Goal: Information Seeking & Learning: Learn about a topic

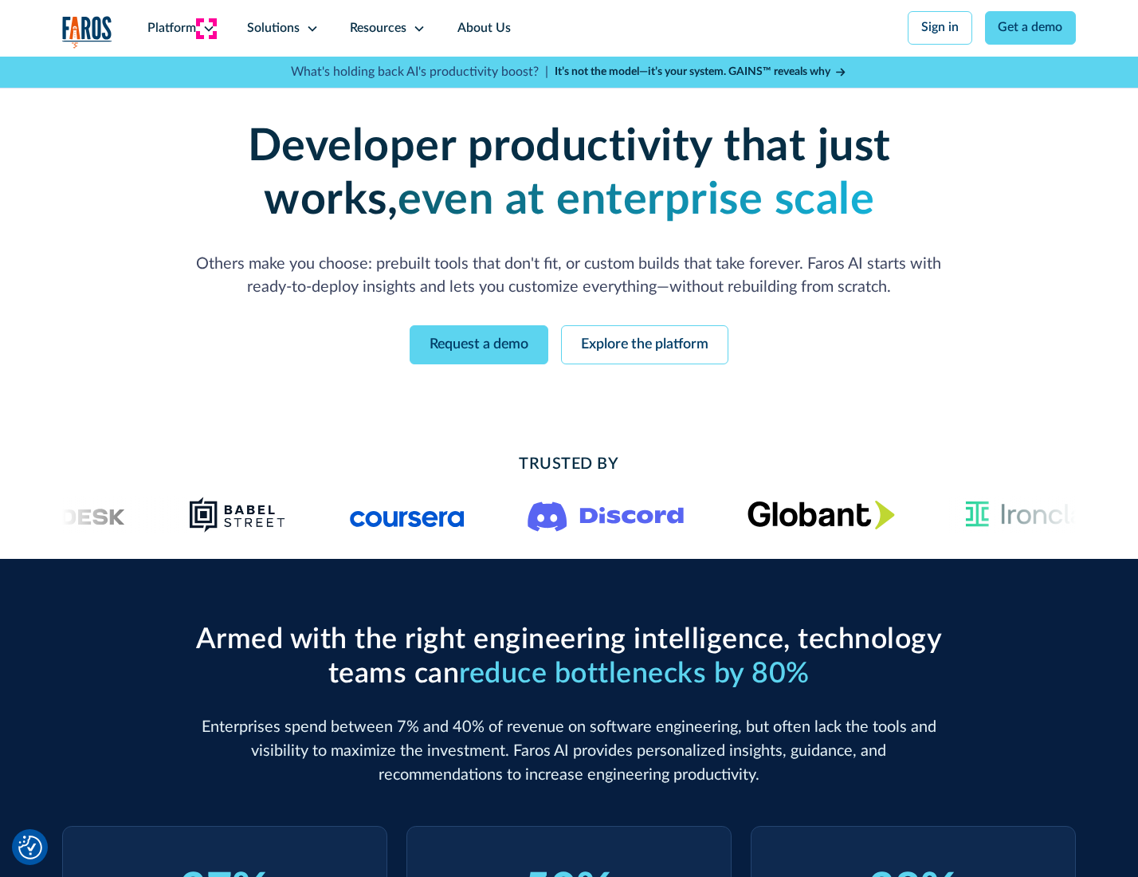
click at [206, 28] on icon at bounding box center [208, 28] width 13 height 13
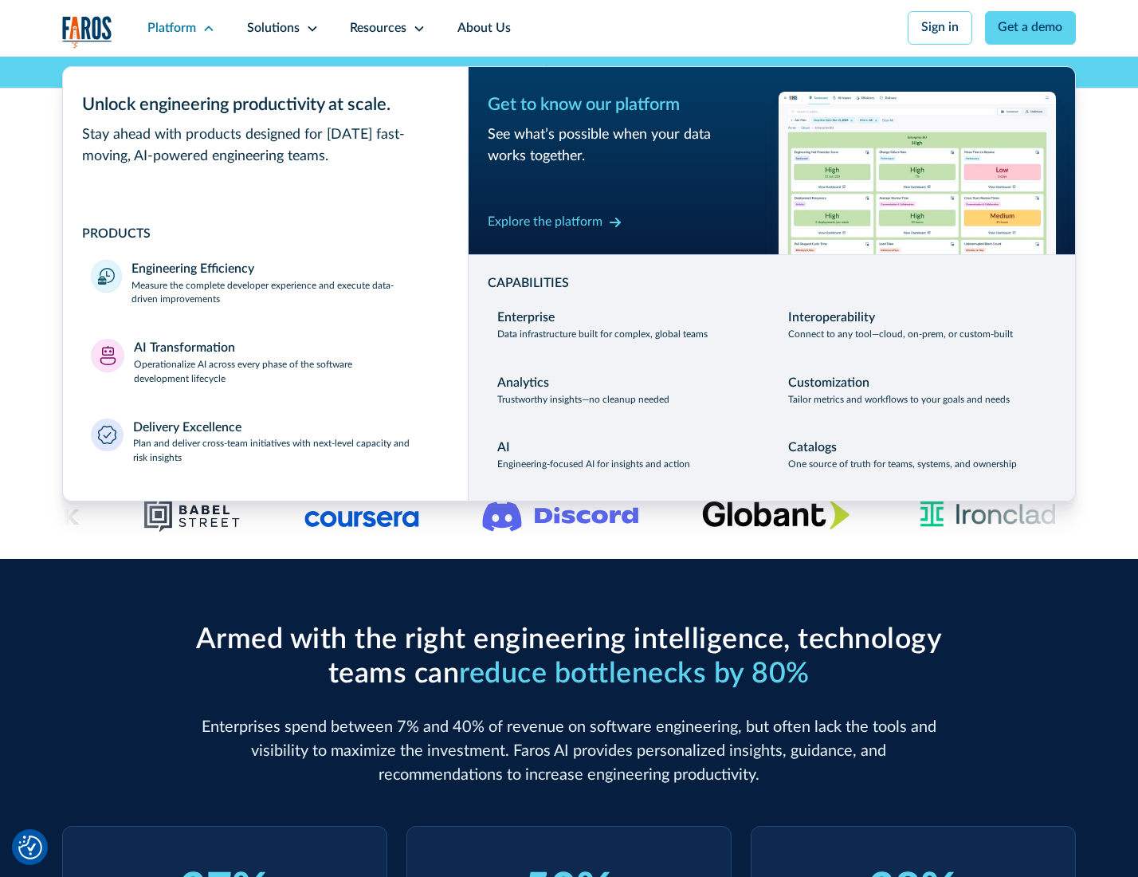
click at [284, 295] on p "Measure the complete developer experience and execute data-driven improvements" at bounding box center [285, 293] width 308 height 29
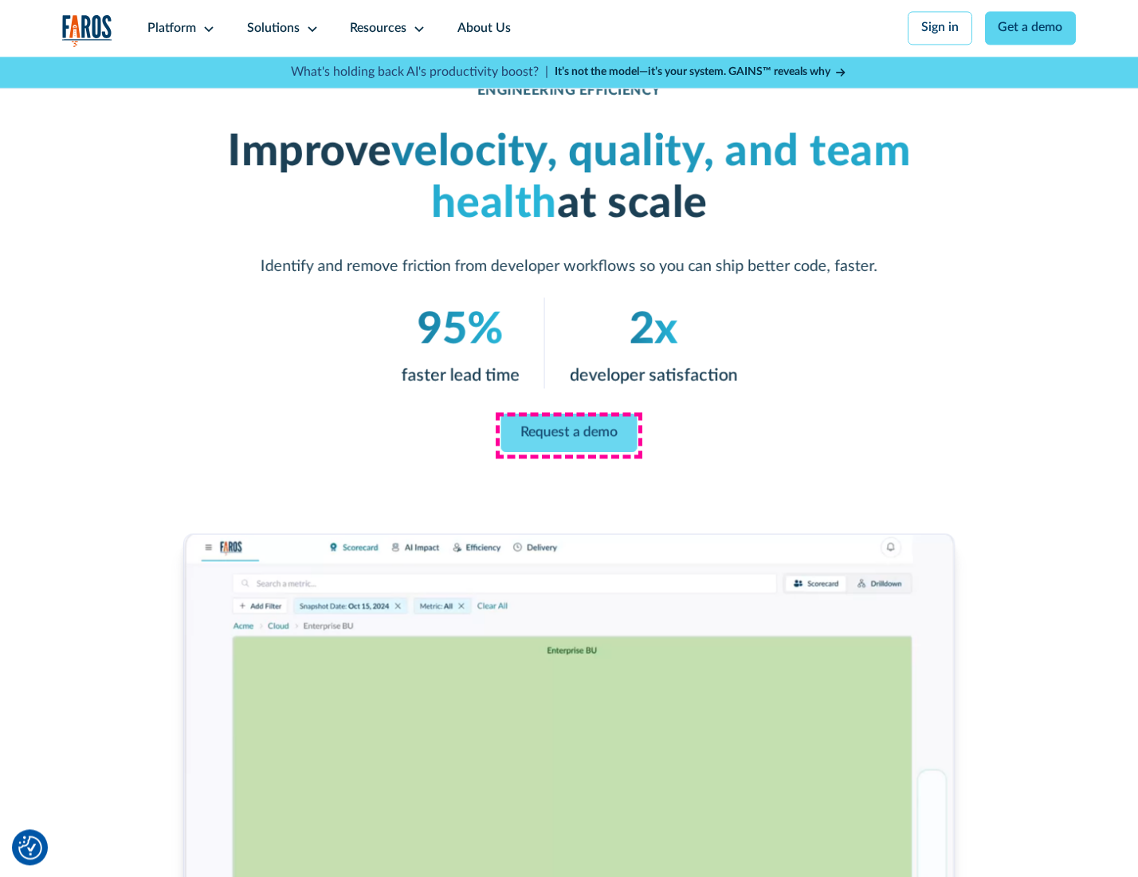
click at [568, 434] on link "Request a demo" at bounding box center [569, 433] width 136 height 38
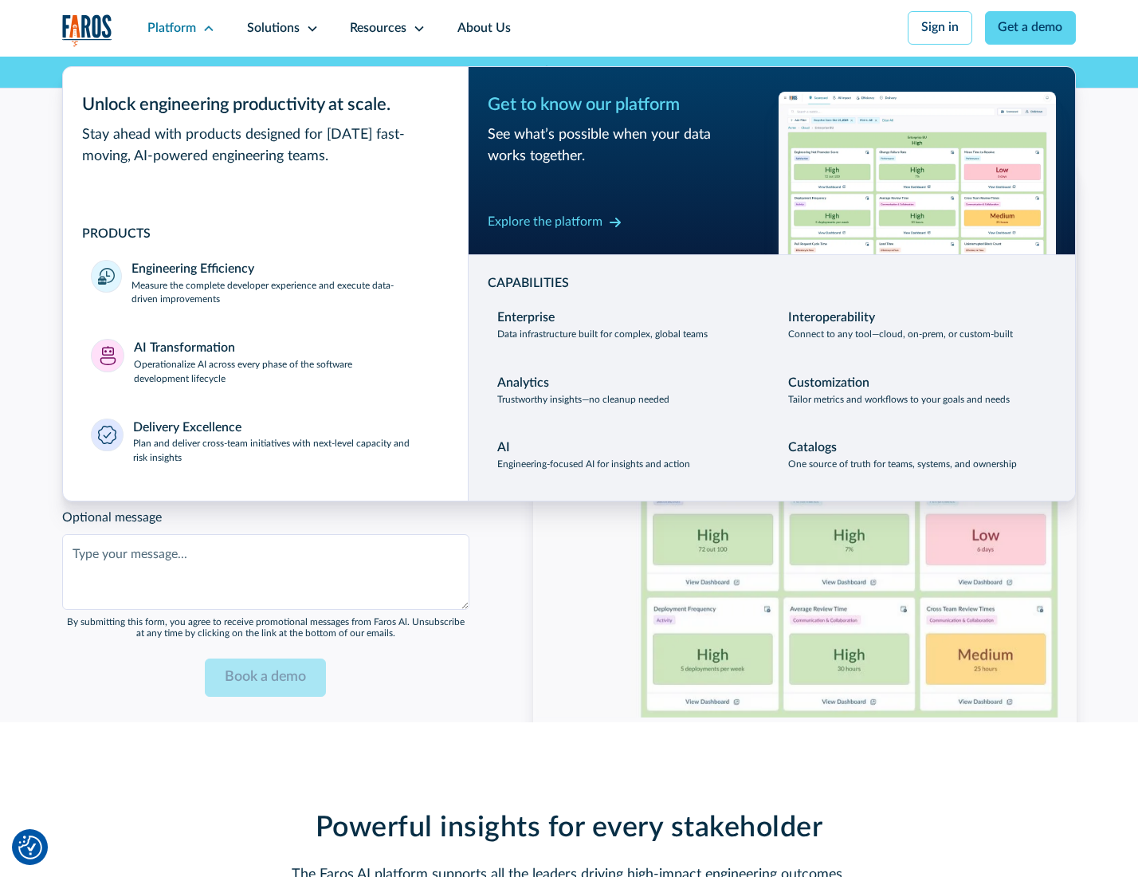
scroll to position [3469, 0]
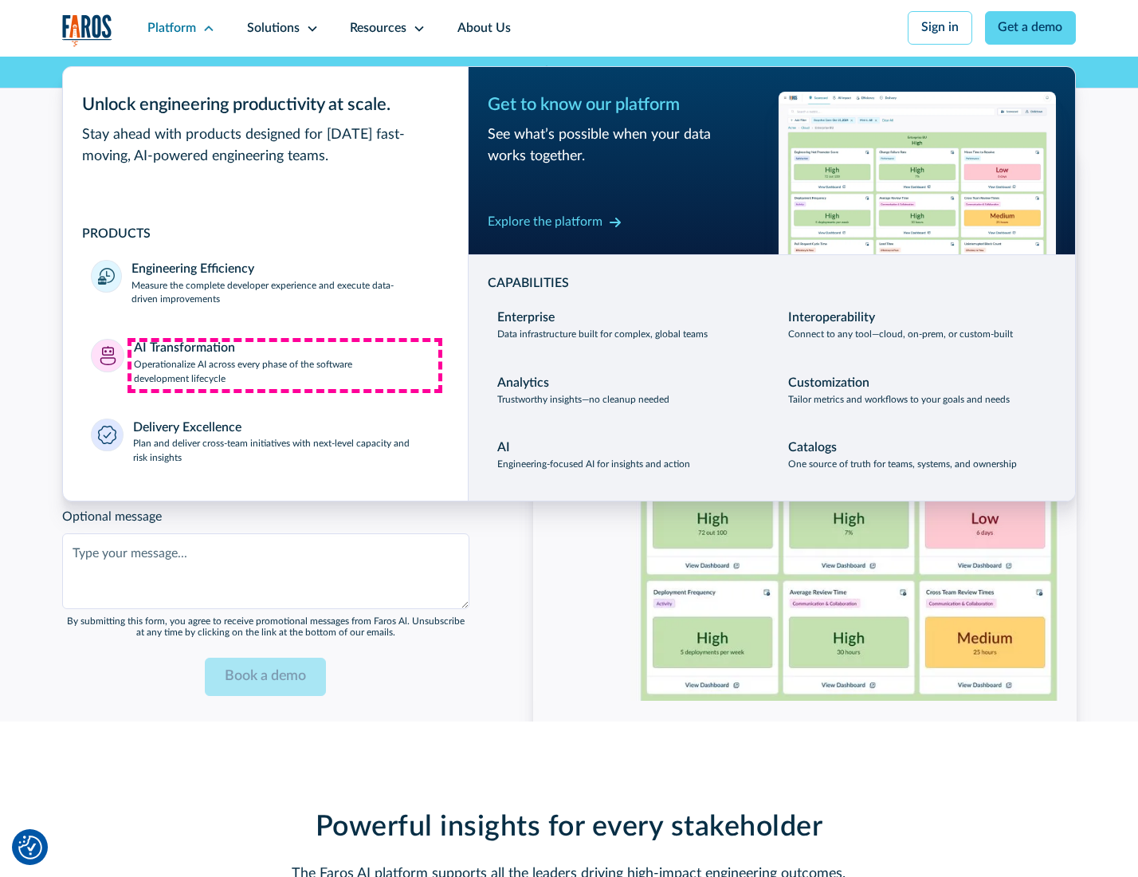
click at [284, 365] on p "Operationalize AI across every phase of the software development lifecycle" at bounding box center [287, 372] width 306 height 29
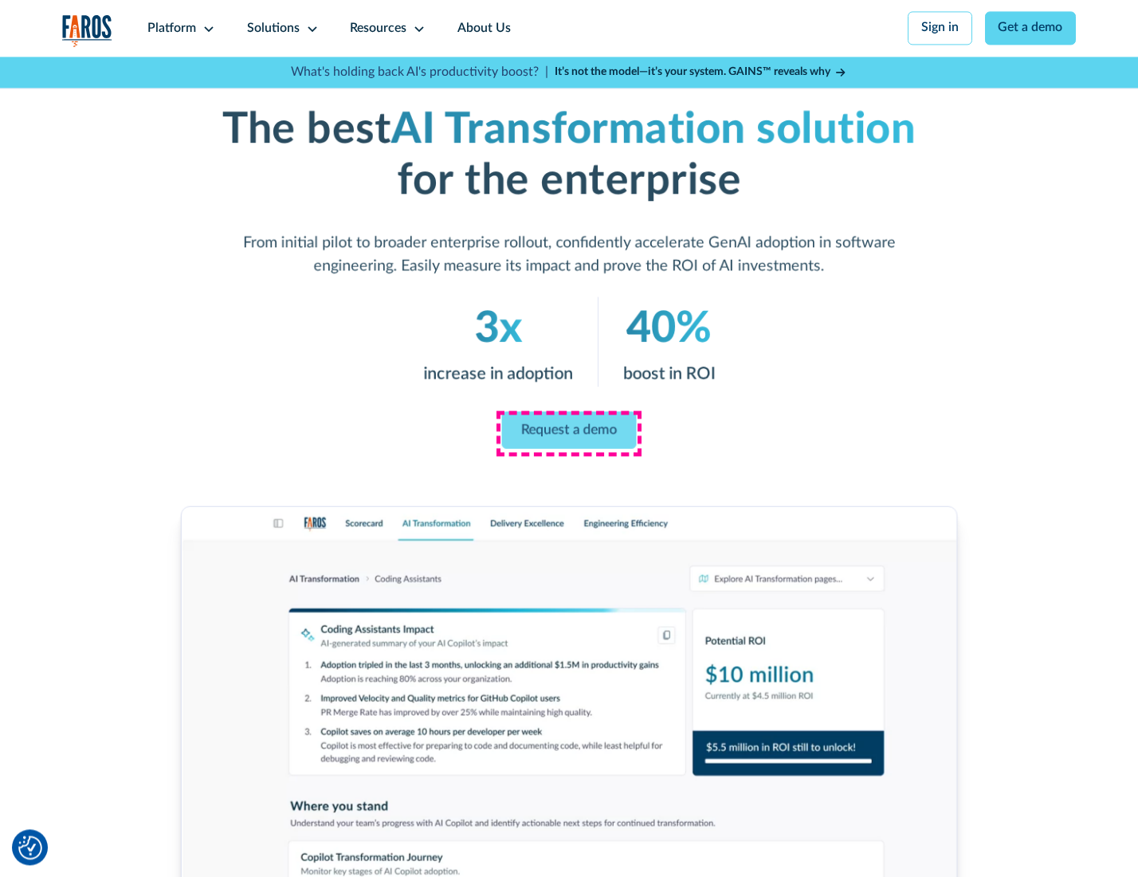
click at [568, 433] on link "Request a demo" at bounding box center [569, 429] width 135 height 37
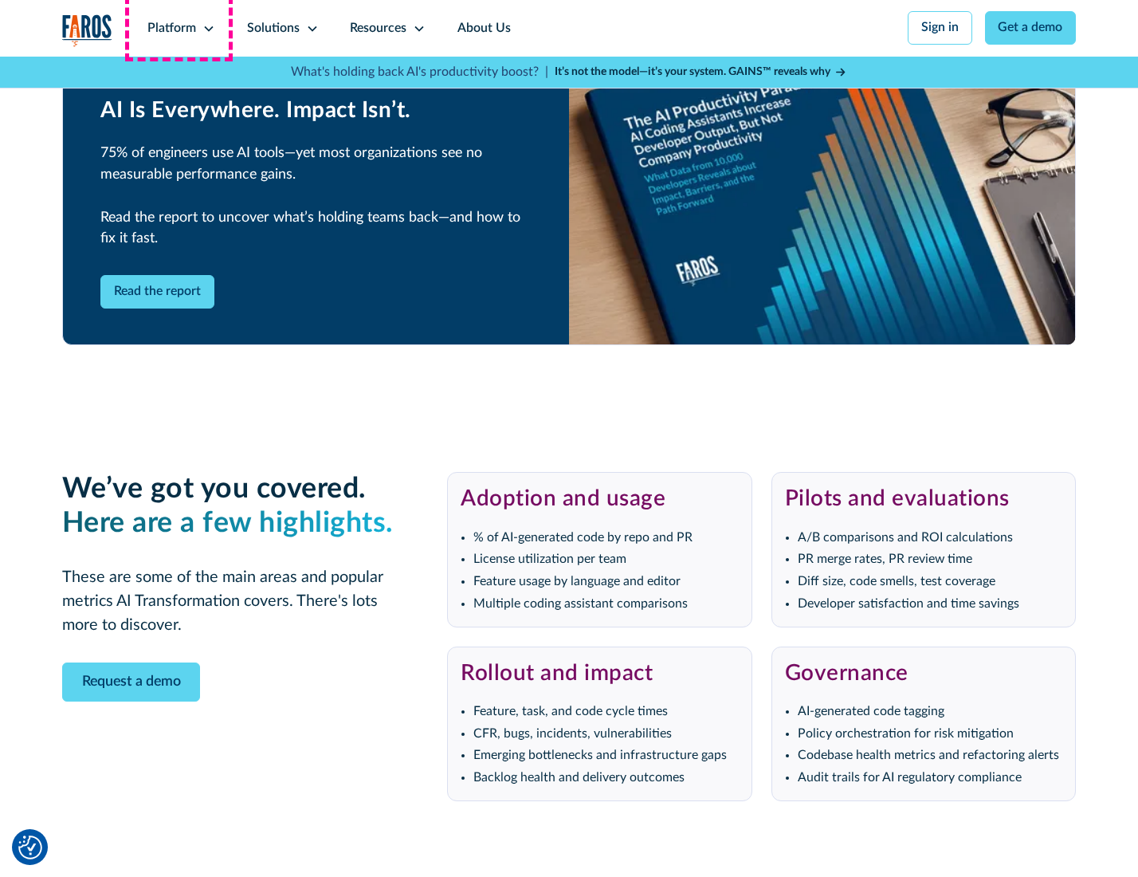
click at [179, 28] on div "Platform" at bounding box center [171, 28] width 49 height 19
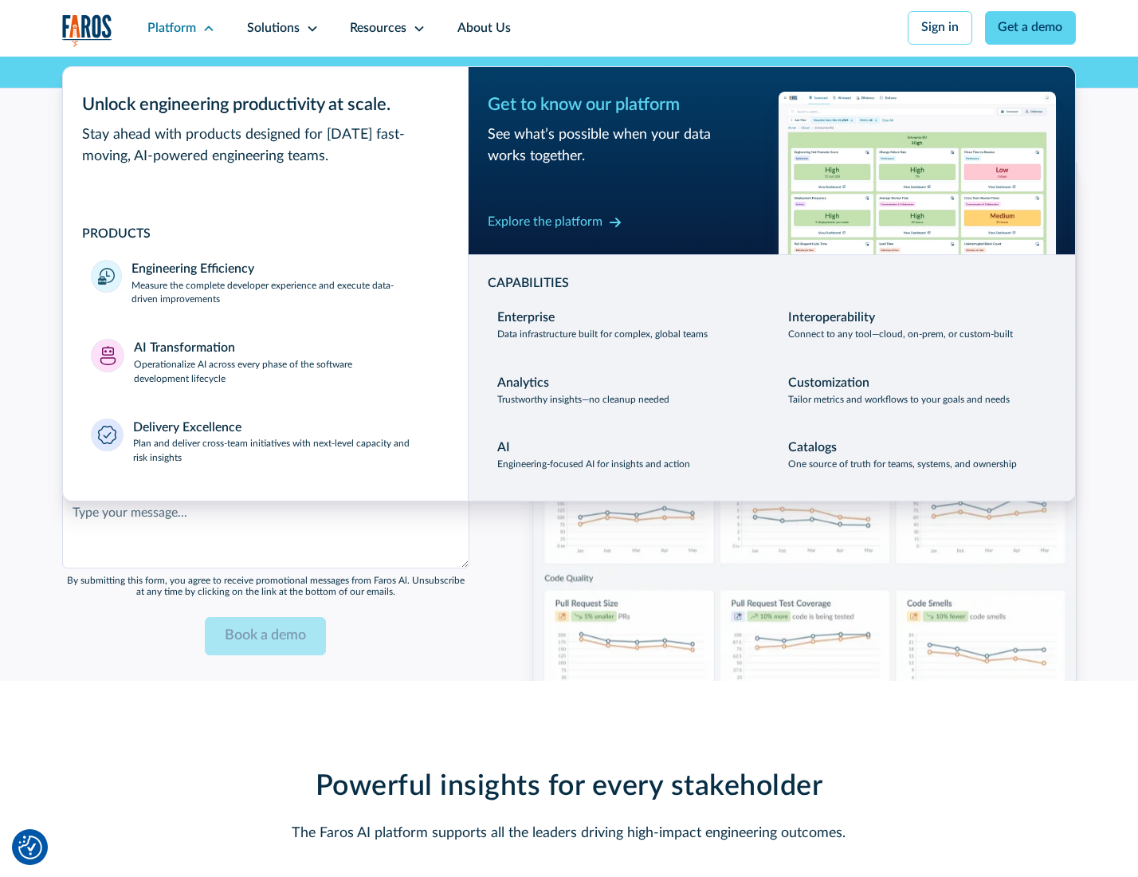
scroll to position [3853, 0]
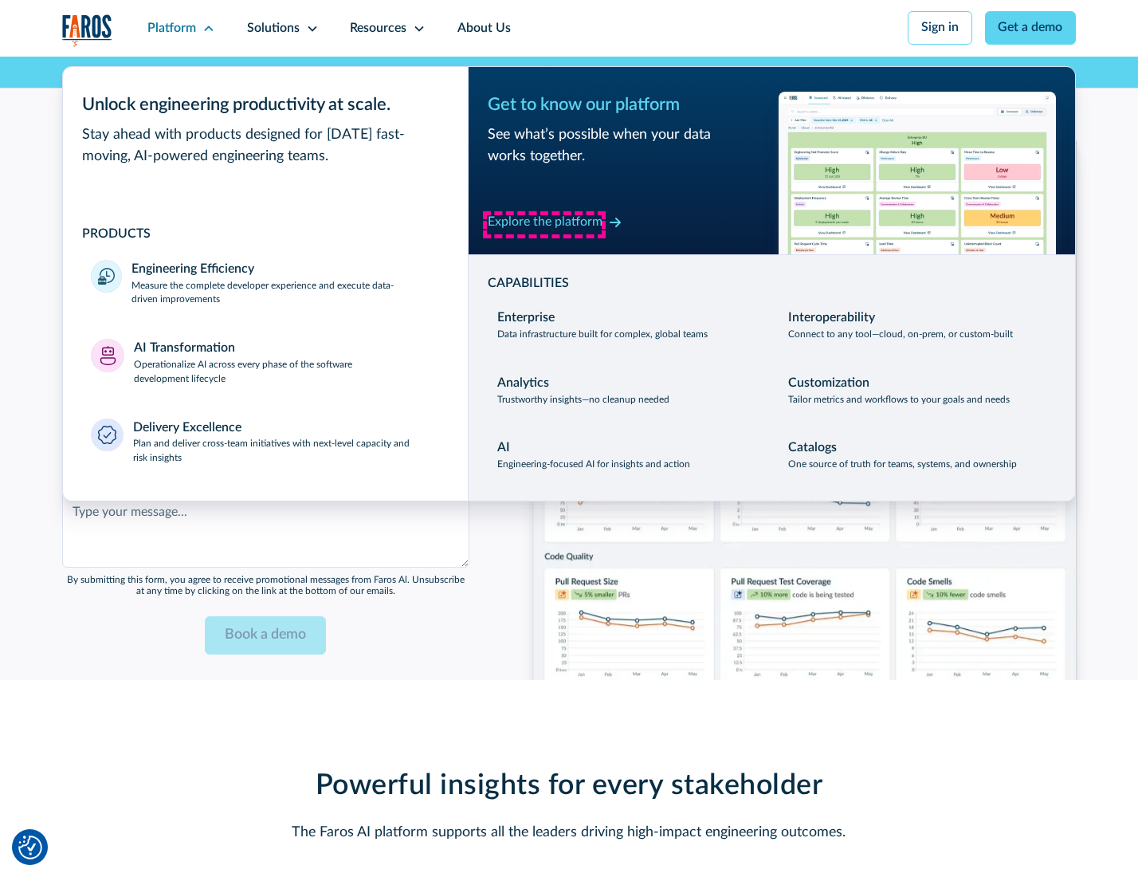
click at [544, 224] on div "Explore the platform" at bounding box center [545, 222] width 115 height 19
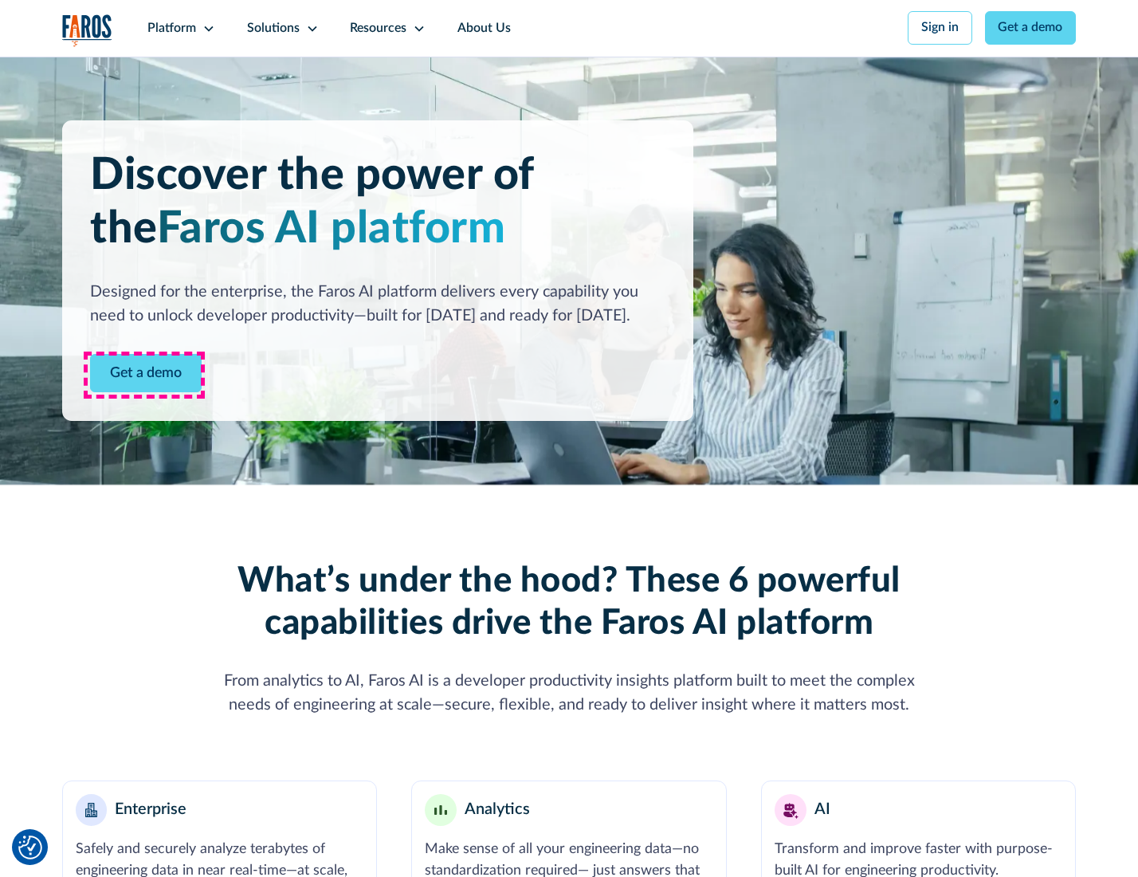
click at [144, 375] on link "Get a demo" at bounding box center [146, 373] width 112 height 39
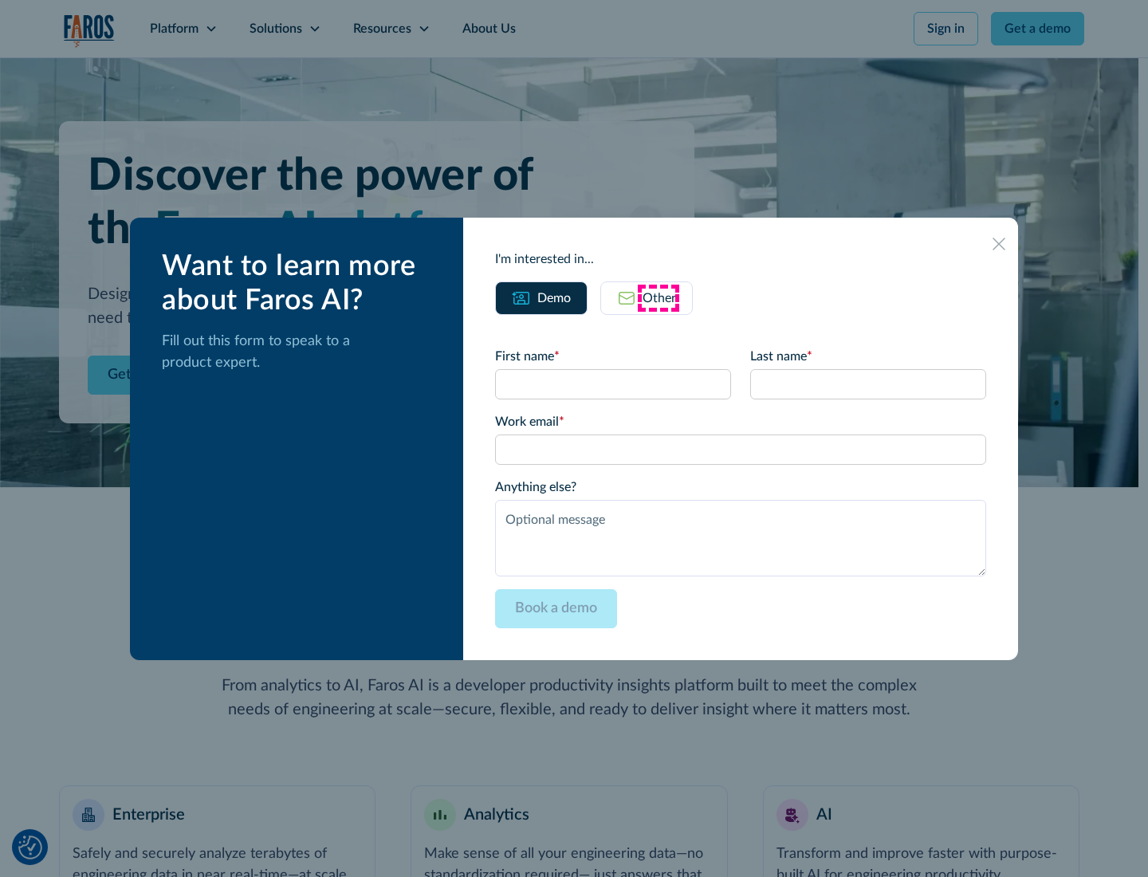
click at [658, 297] on div "Other" at bounding box center [658, 297] width 33 height 19
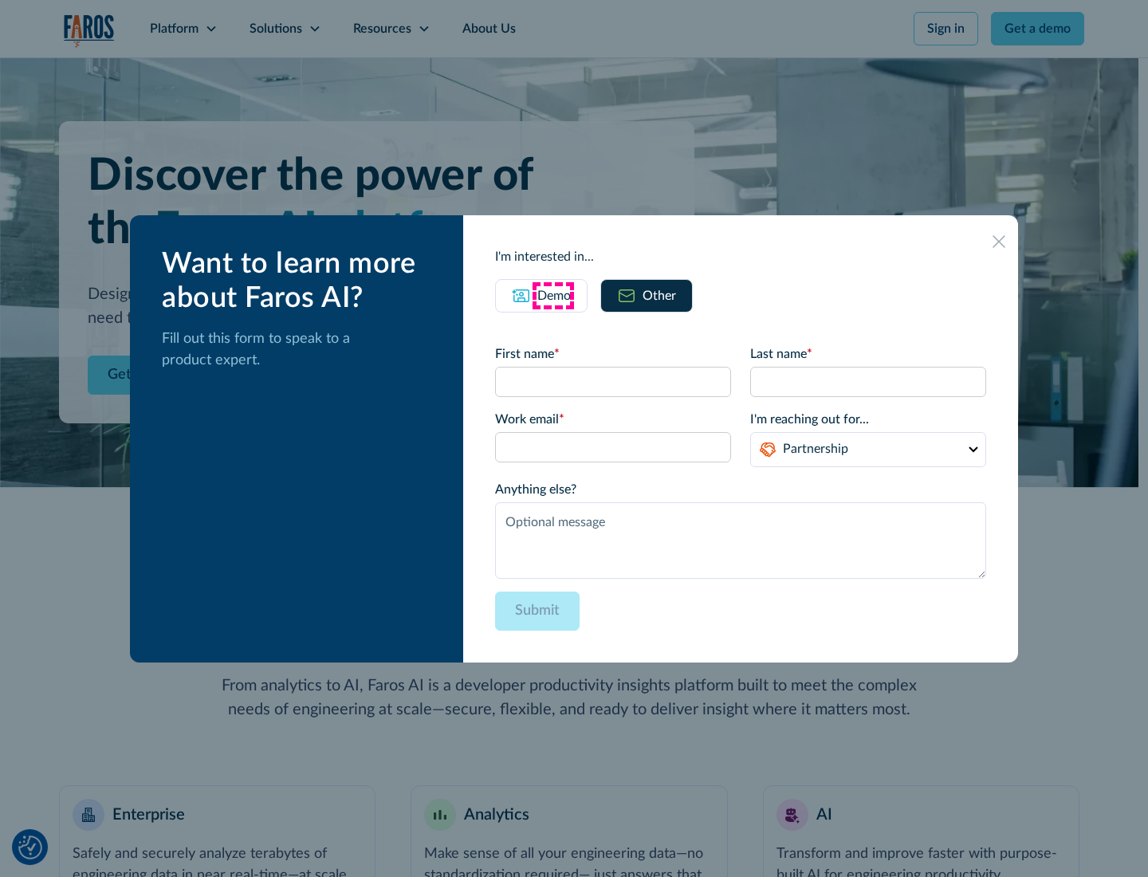
click at [552, 295] on div "Demo" at bounding box center [553, 295] width 33 height 19
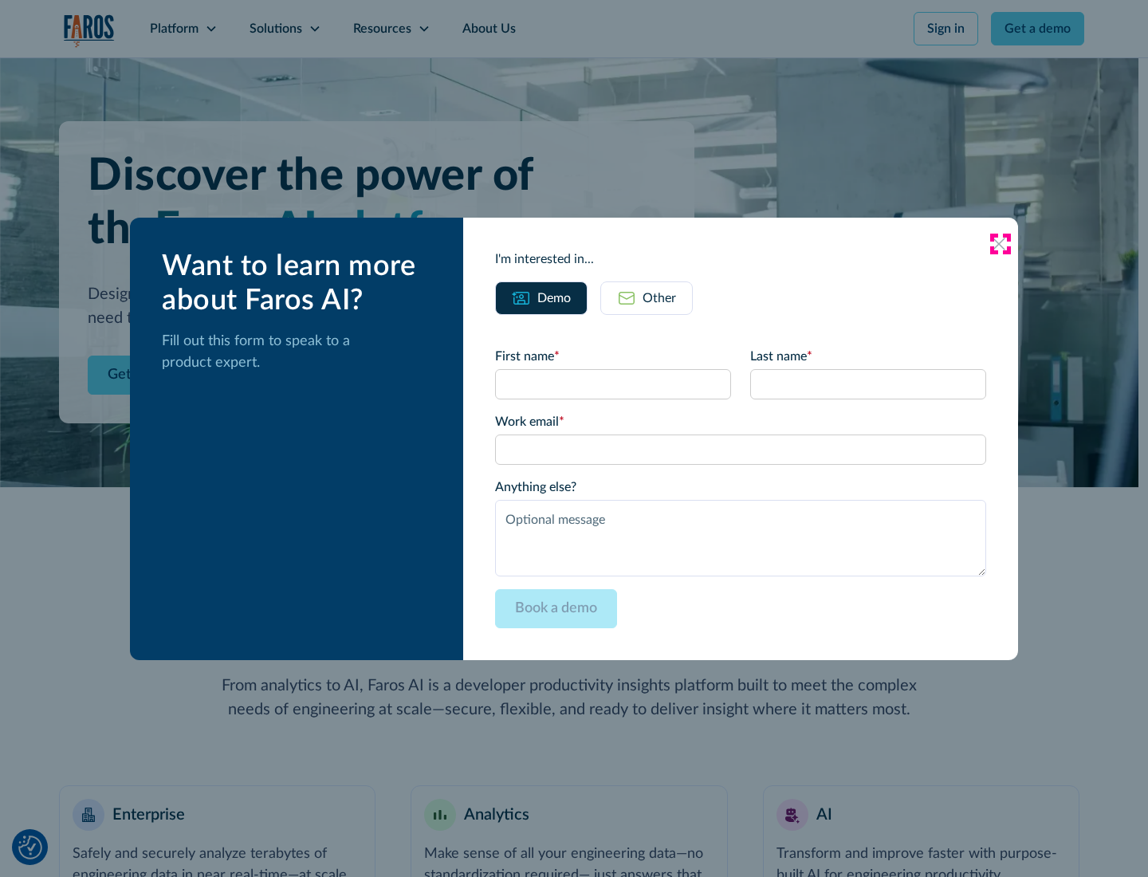
click at [999, 243] on icon at bounding box center [998, 243] width 13 height 13
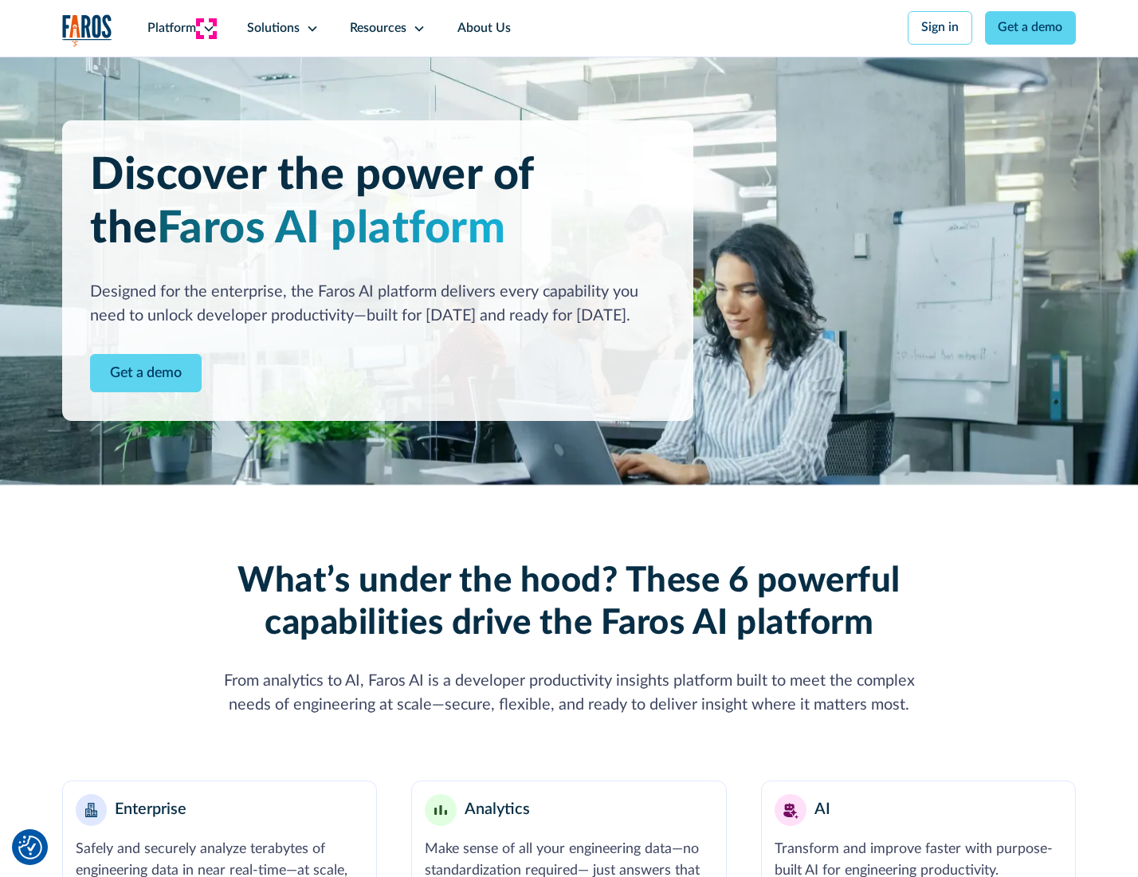
click at [206, 28] on icon at bounding box center [208, 28] width 13 height 13
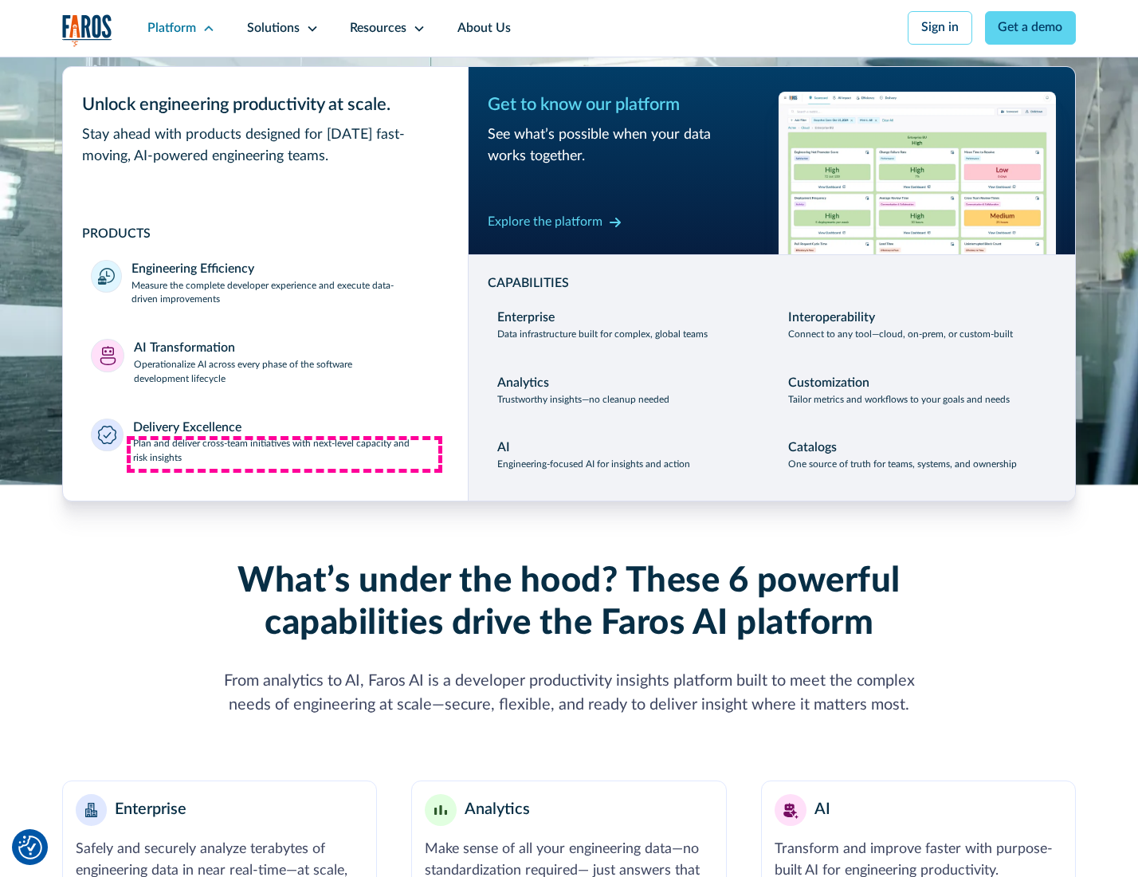
click at [284, 454] on p "Plan and deliver cross-team initiatives with next-level capacity and risk insig…" at bounding box center [286, 451] width 307 height 29
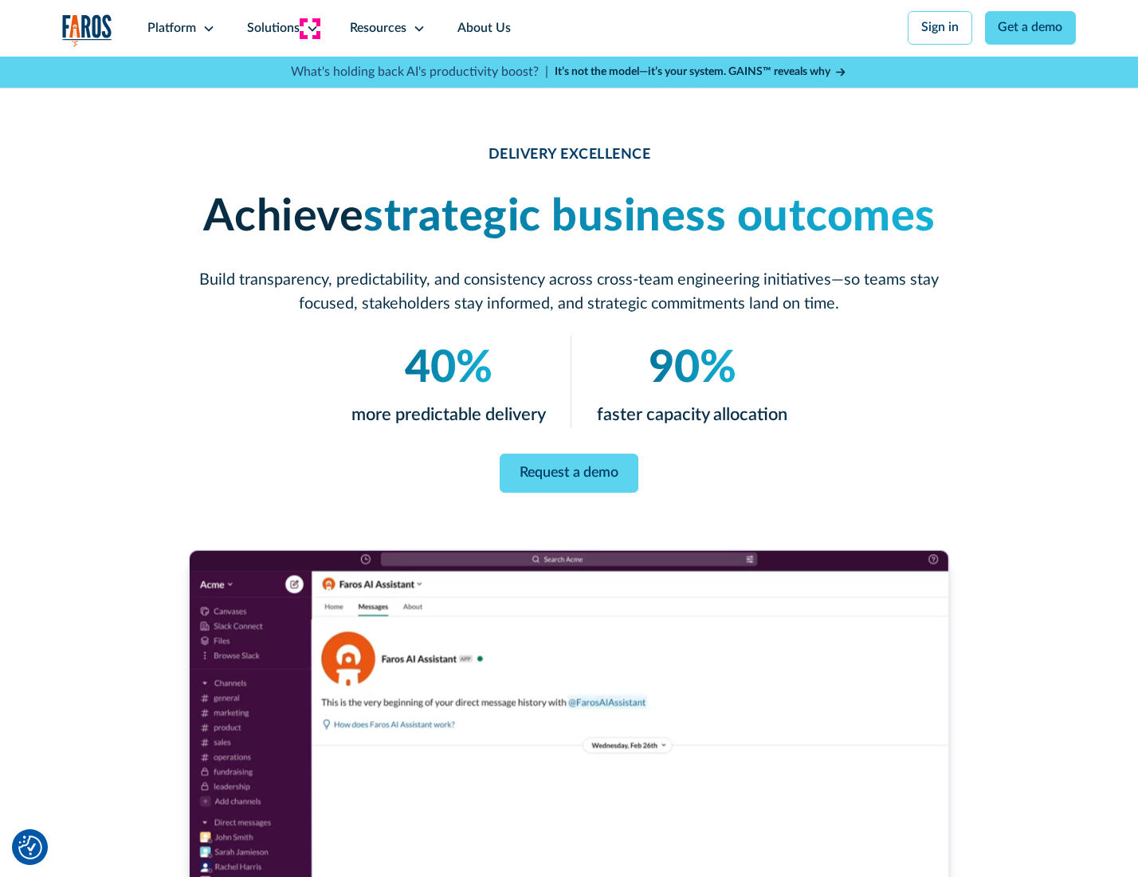
click at [309, 28] on icon at bounding box center [312, 28] width 13 height 13
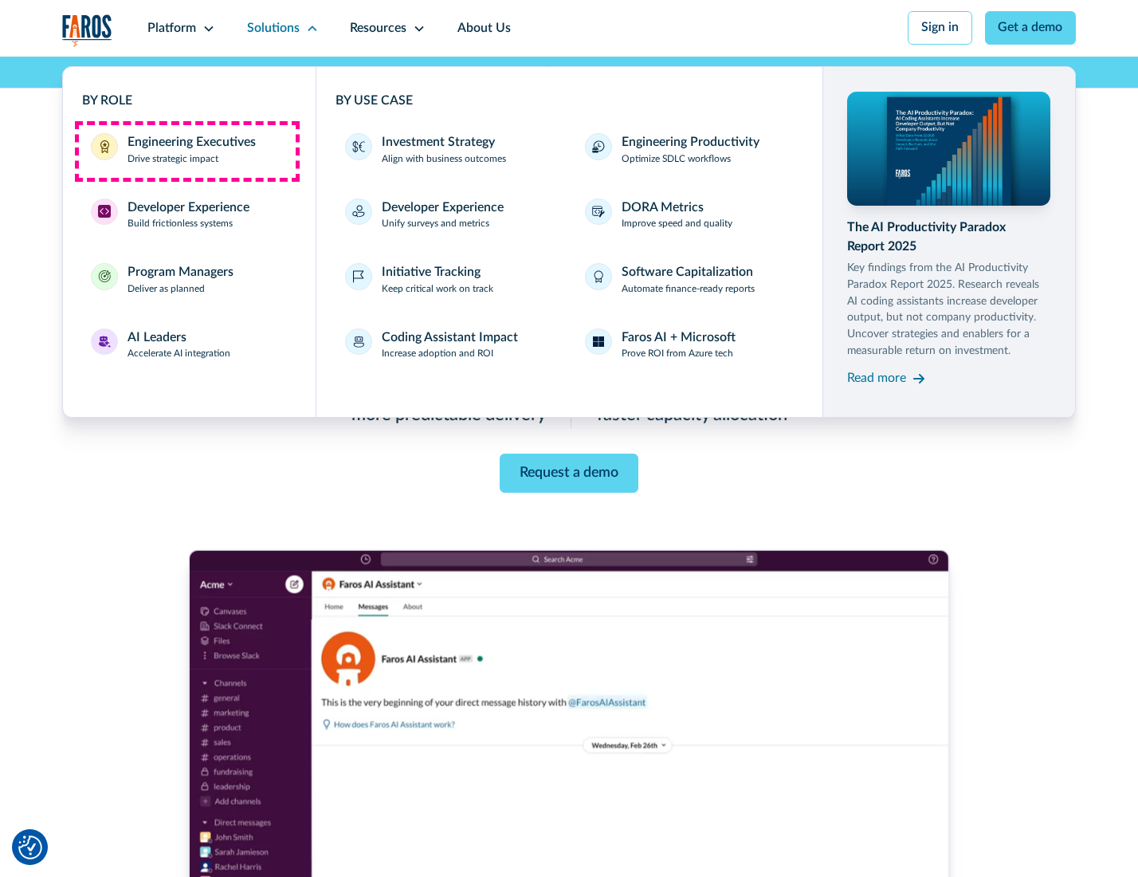
click at [186, 151] on div "Engineering Executives" at bounding box center [192, 142] width 128 height 19
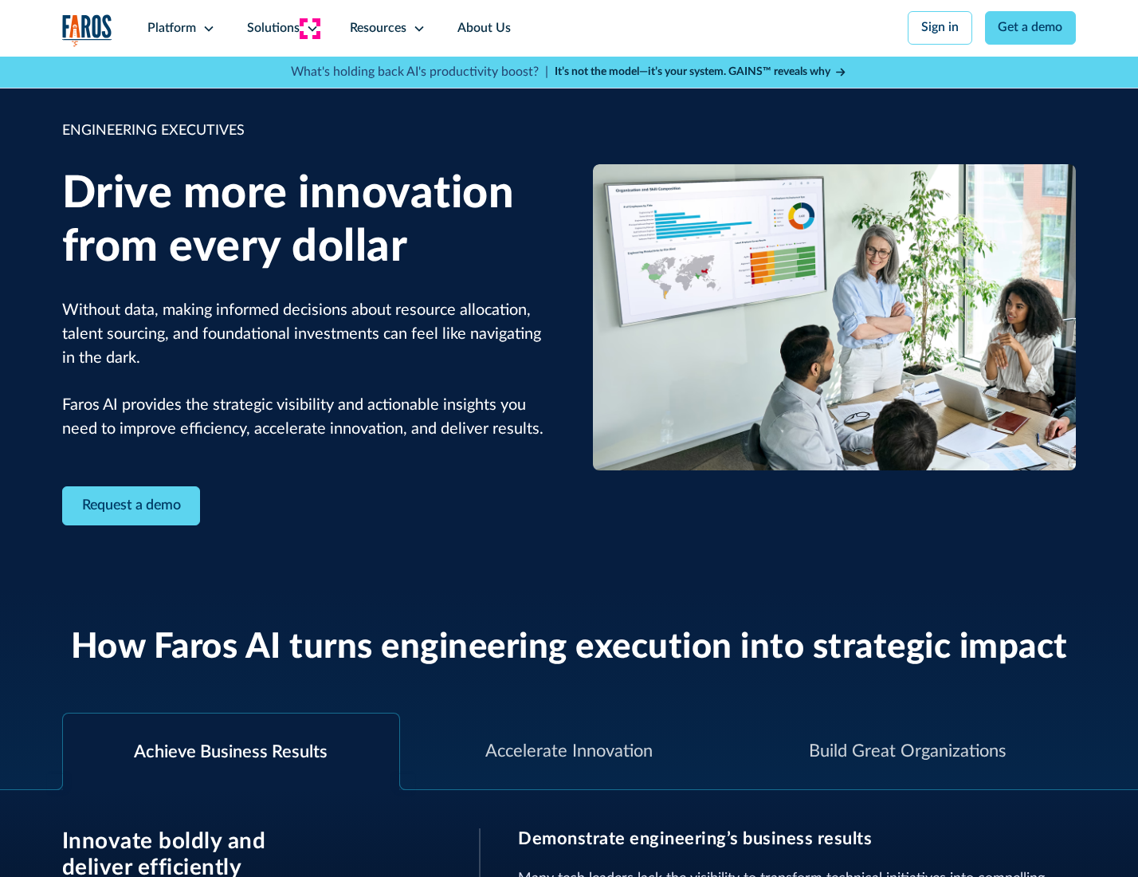
click at [309, 28] on icon at bounding box center [312, 28] width 13 height 13
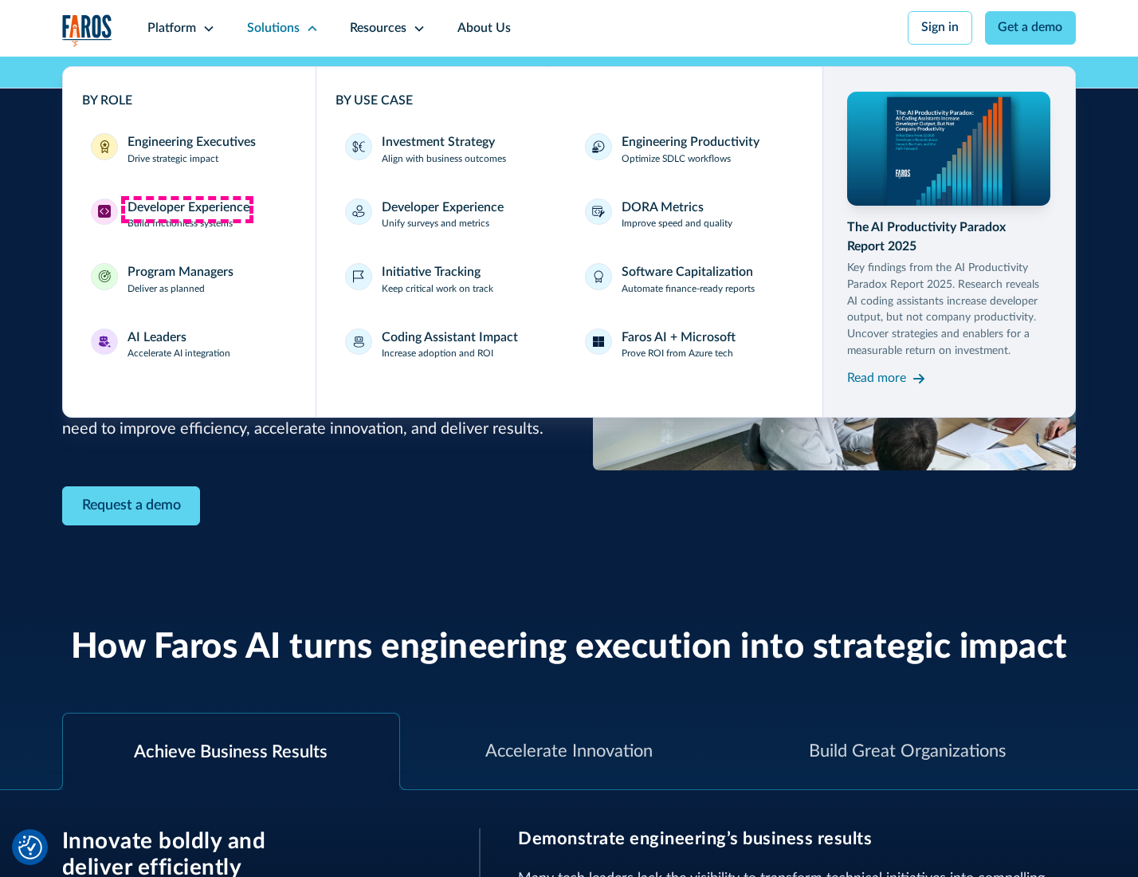
click at [186, 209] on div "Developer Experience" at bounding box center [189, 207] width 122 height 19
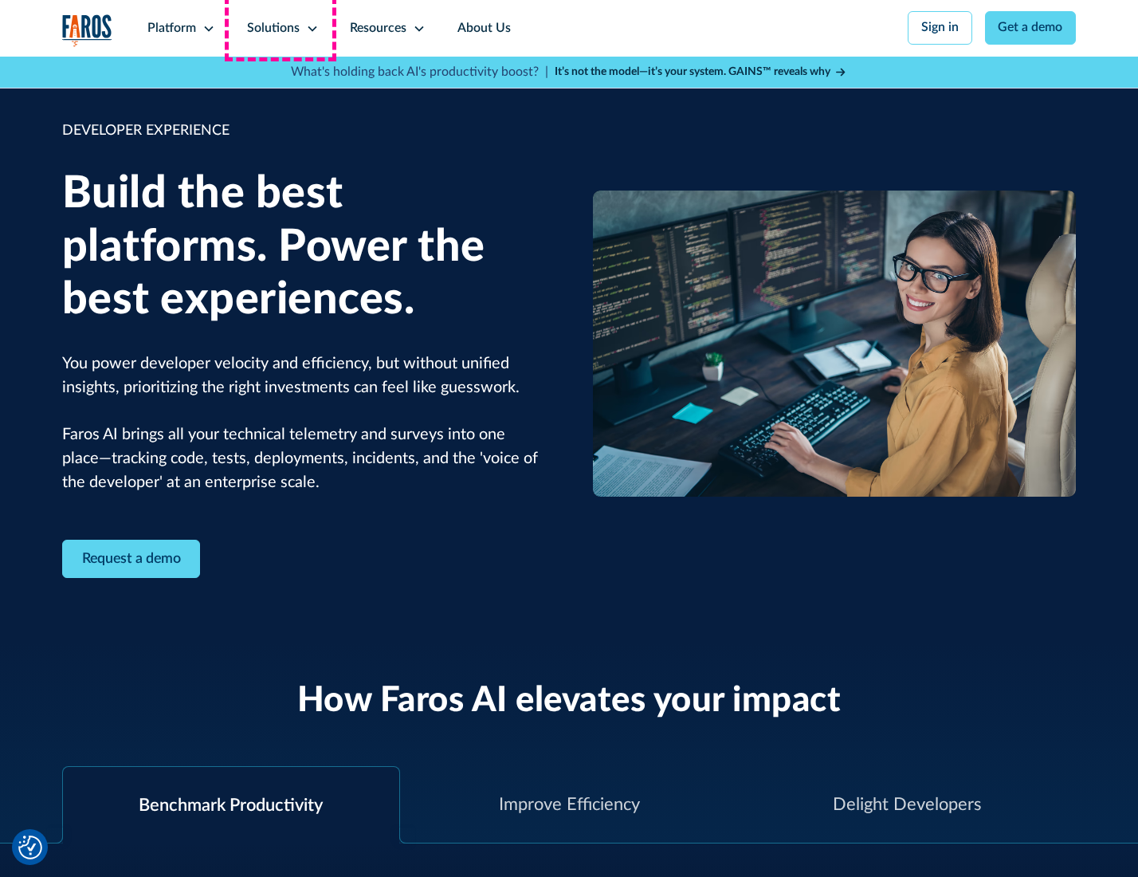
click at [281, 28] on div "Solutions" at bounding box center [273, 28] width 53 height 19
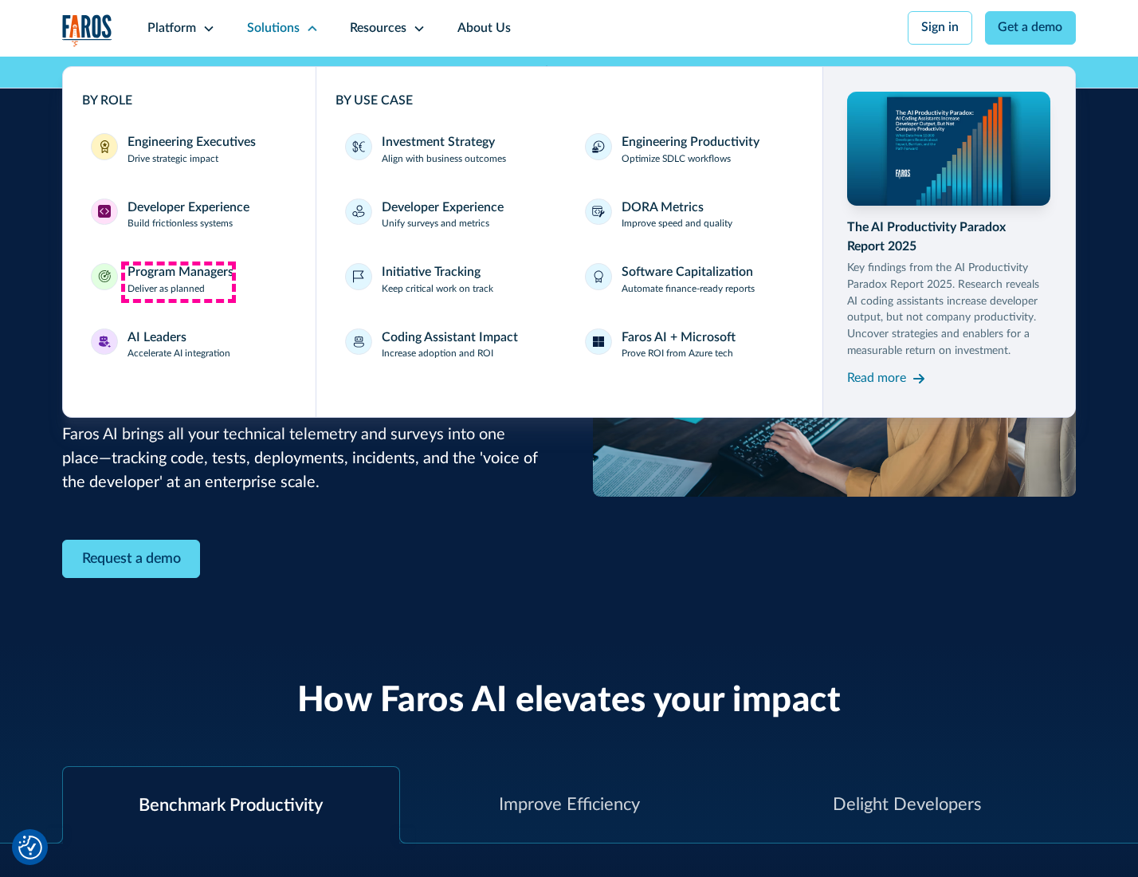
click at [178, 281] on div "Program Managers" at bounding box center [181, 272] width 106 height 19
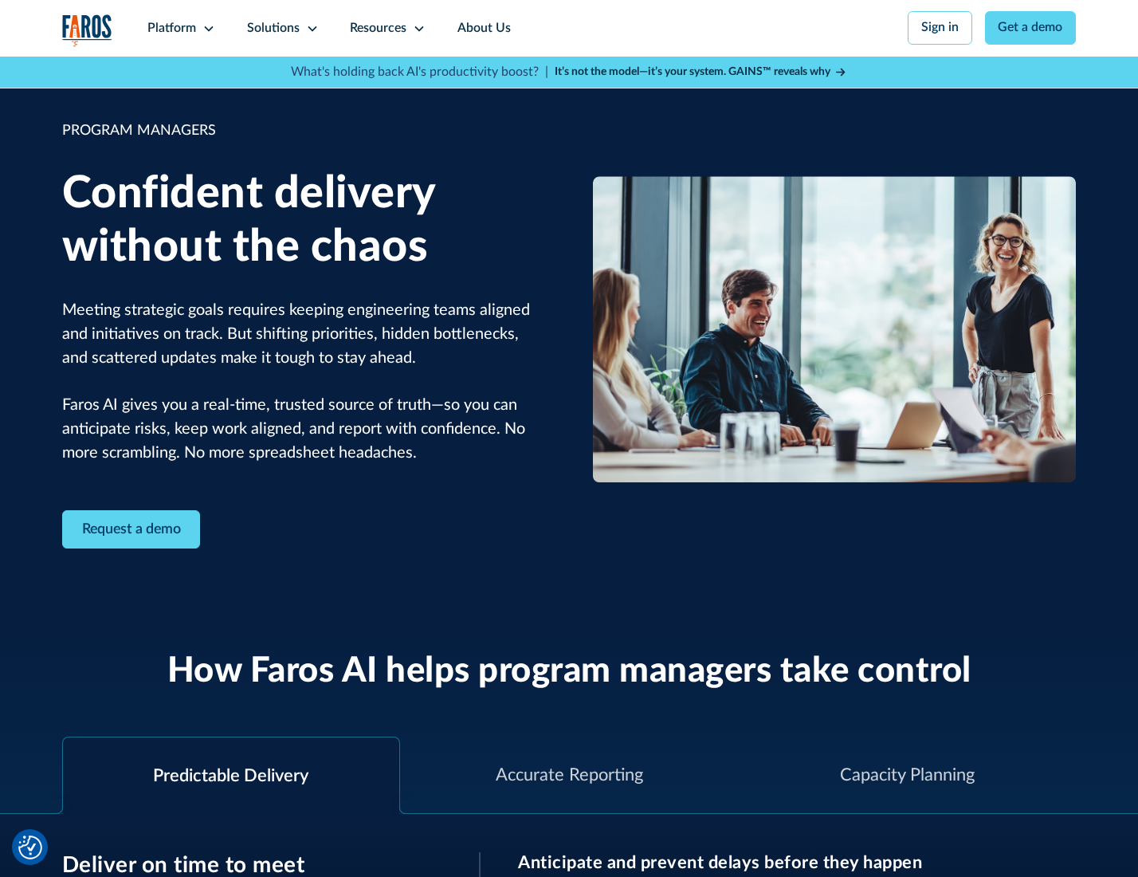
click at [309, 29] on icon at bounding box center [312, 28] width 13 height 13
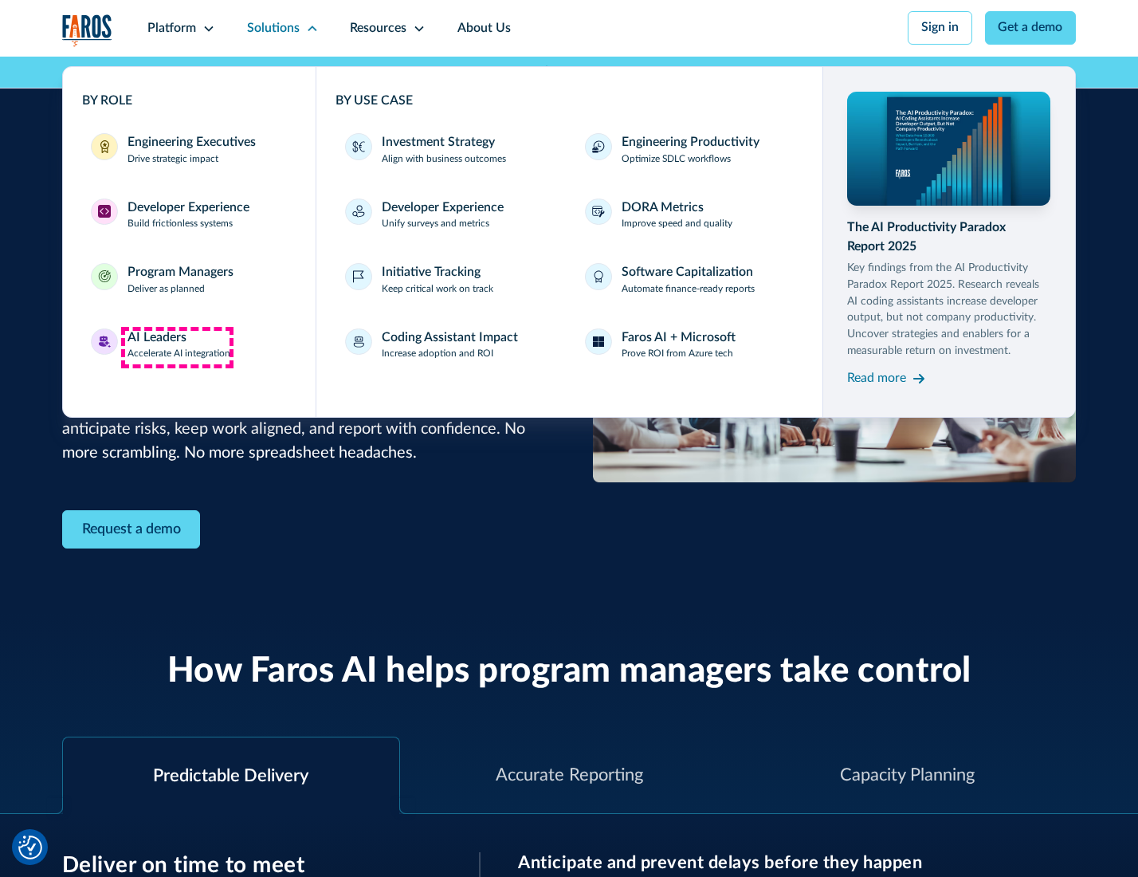
click at [177, 347] on div "AI Leaders" at bounding box center [157, 337] width 59 height 19
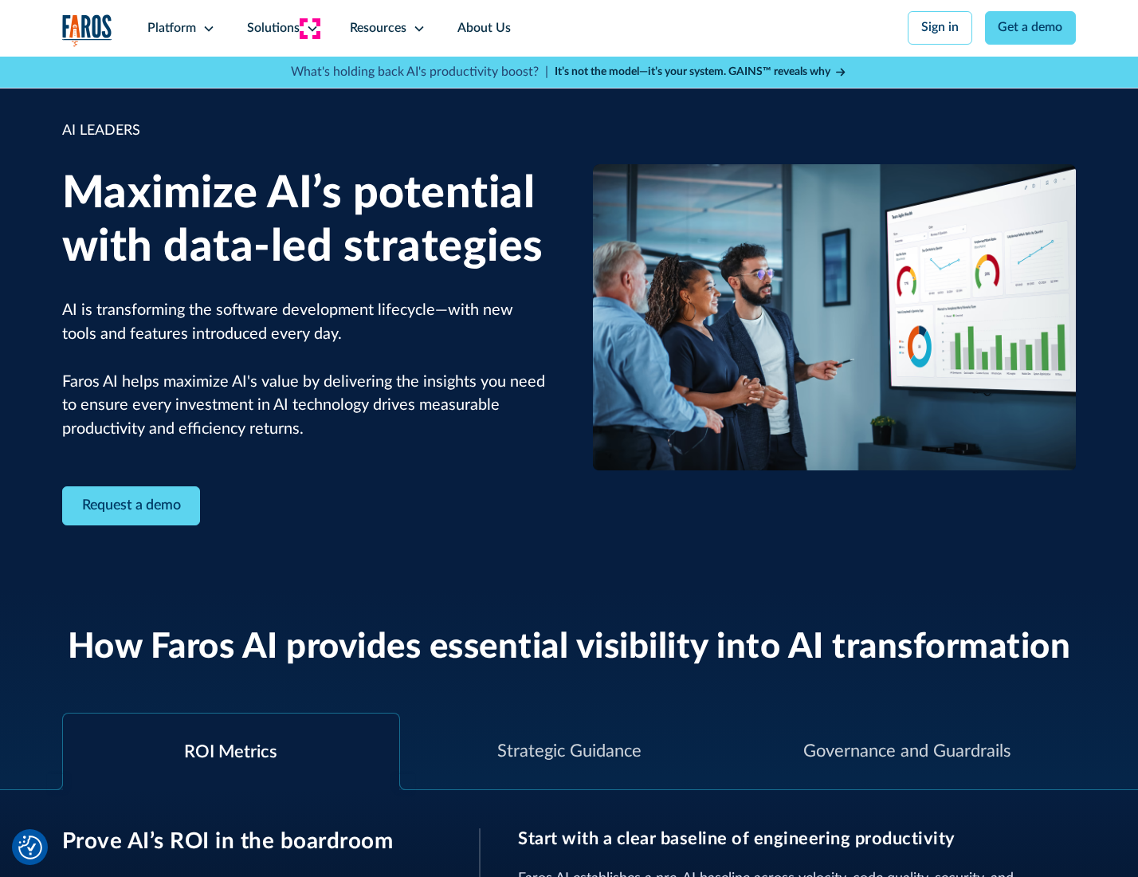
click at [309, 28] on icon at bounding box center [312, 28] width 13 height 13
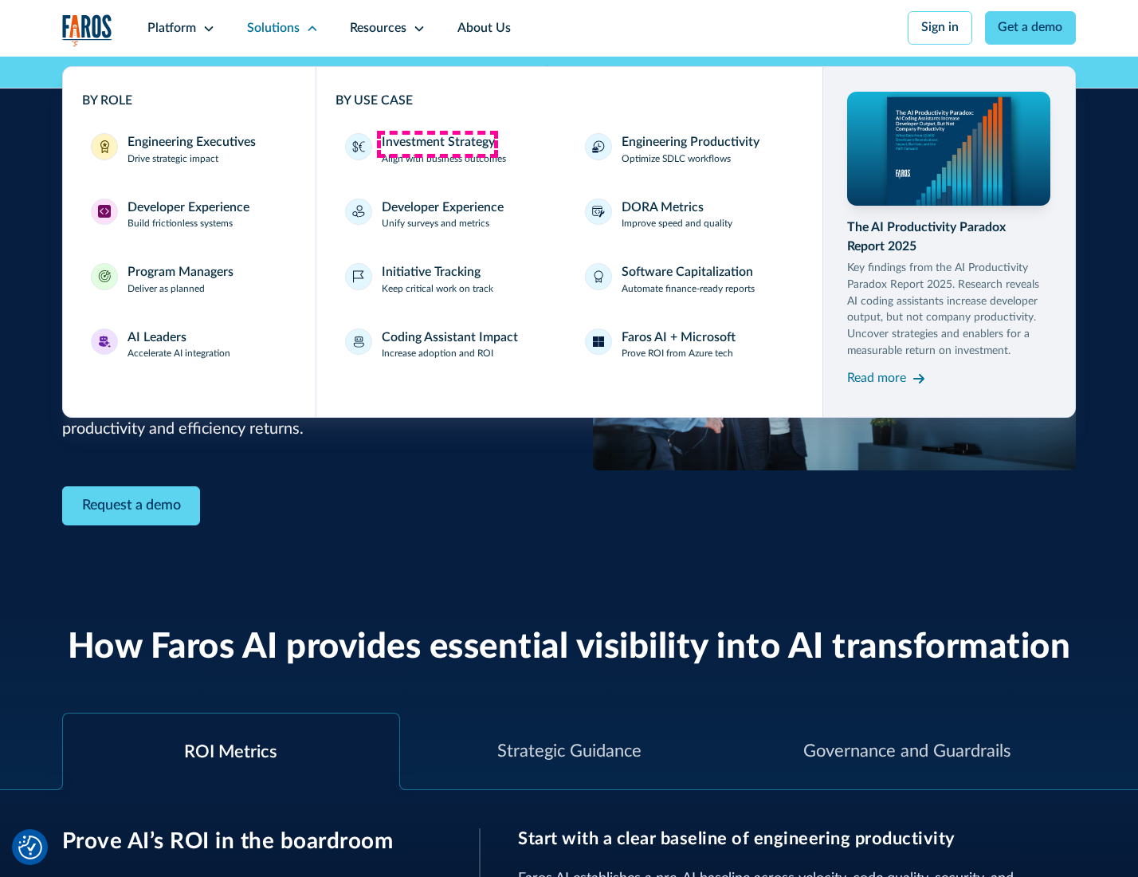
click at [437, 143] on div "Investment Strategy" at bounding box center [438, 142] width 113 height 19
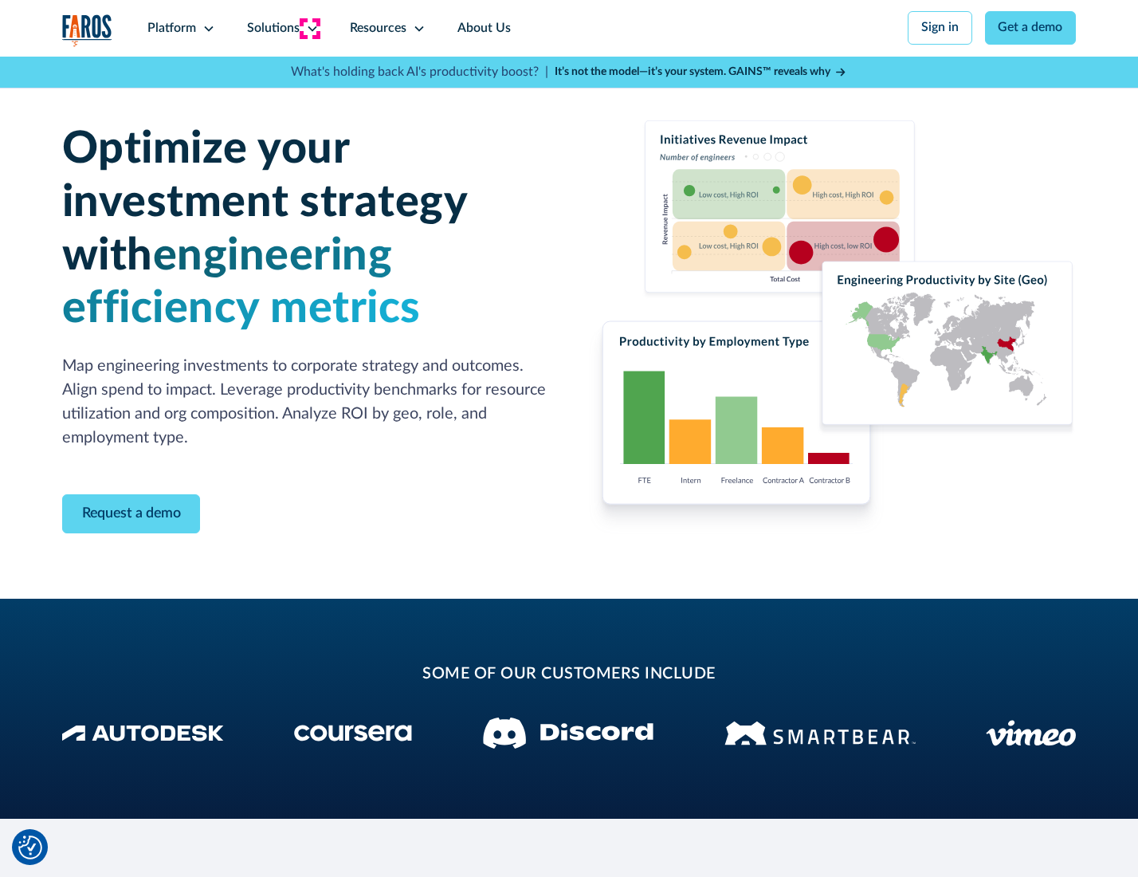
click at [309, 28] on icon at bounding box center [312, 28] width 13 height 13
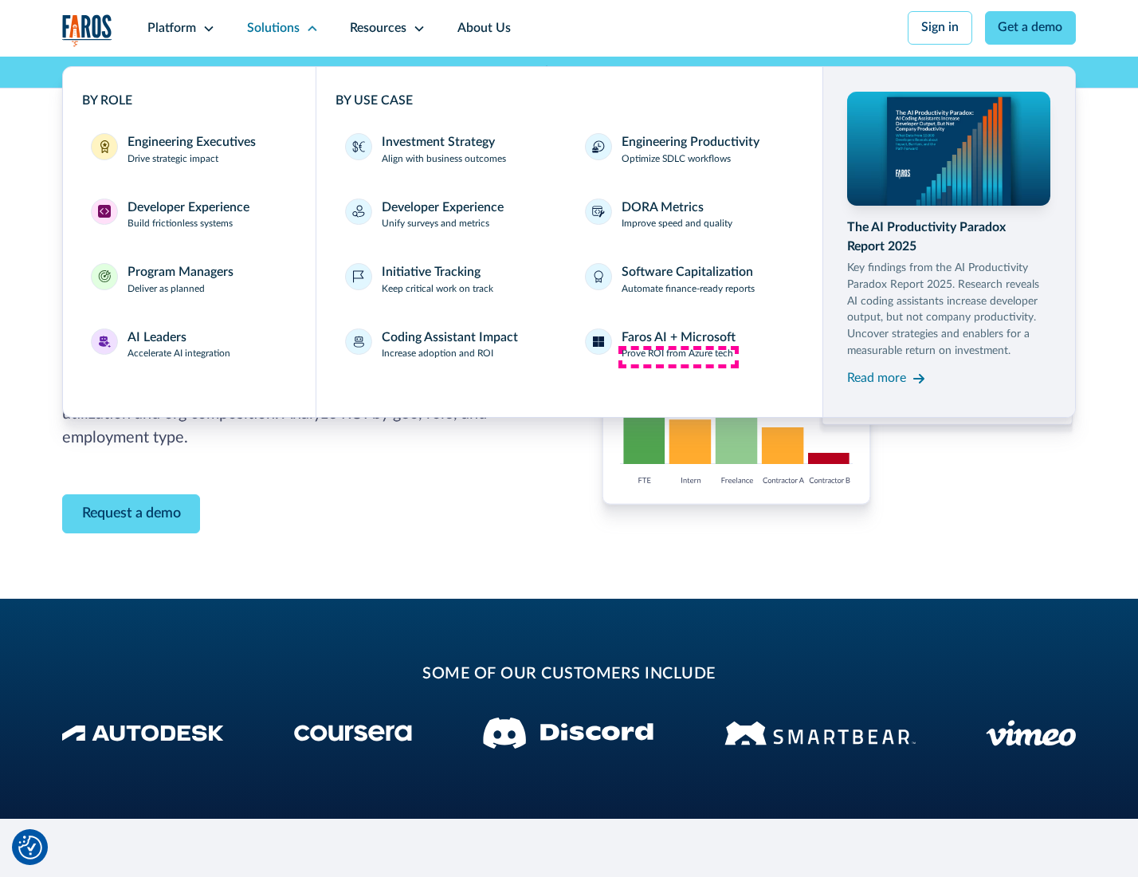
click at [678, 356] on p "Prove ROI from Azure tech" at bounding box center [678, 354] width 112 height 14
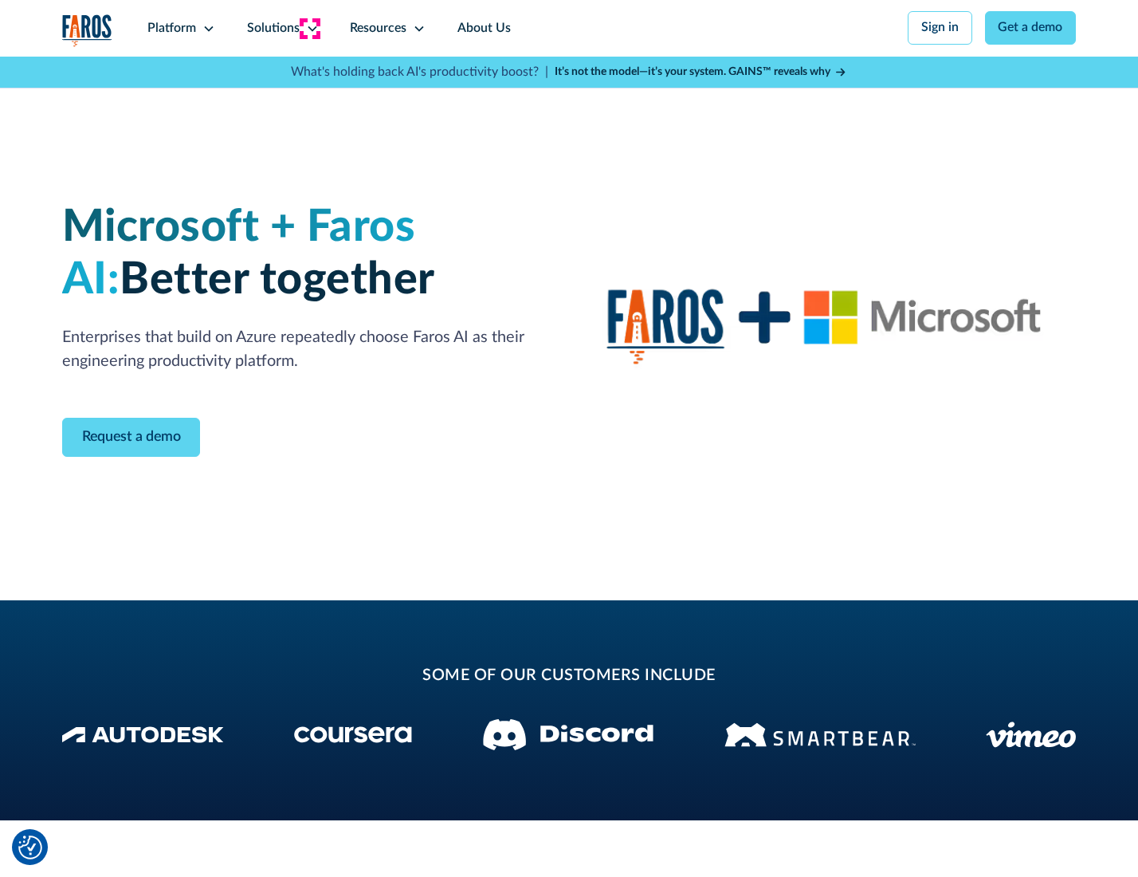
click at [309, 28] on icon at bounding box center [312, 28] width 13 height 13
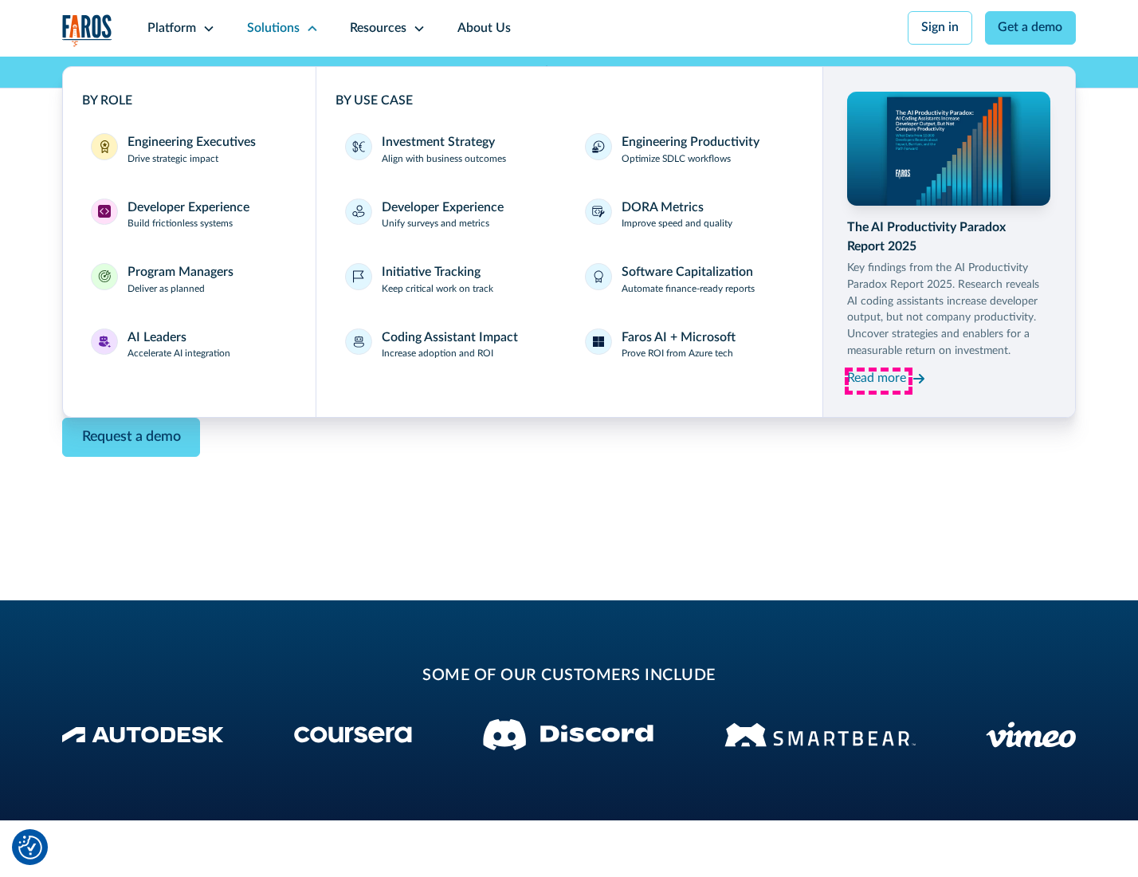
click at [878, 381] on div "Read more" at bounding box center [876, 378] width 59 height 19
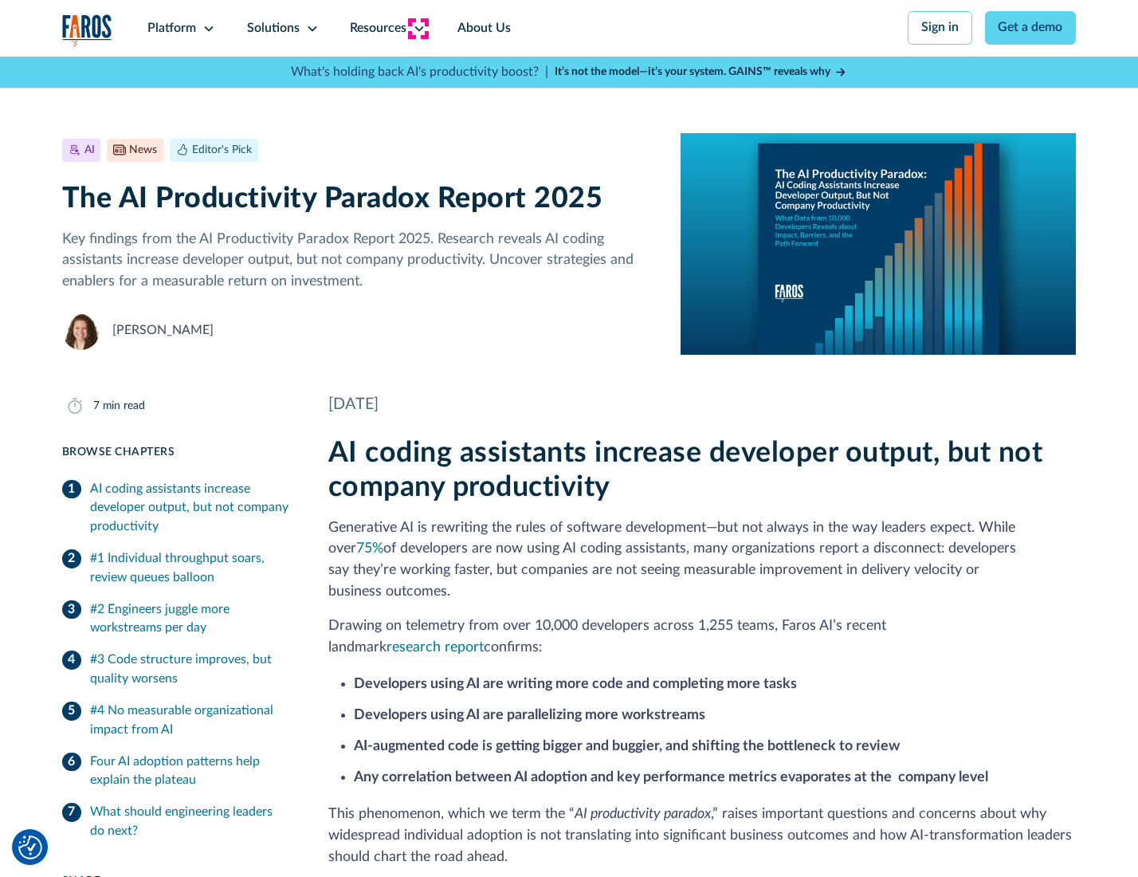
click at [418, 28] on icon at bounding box center [419, 28] width 13 height 13
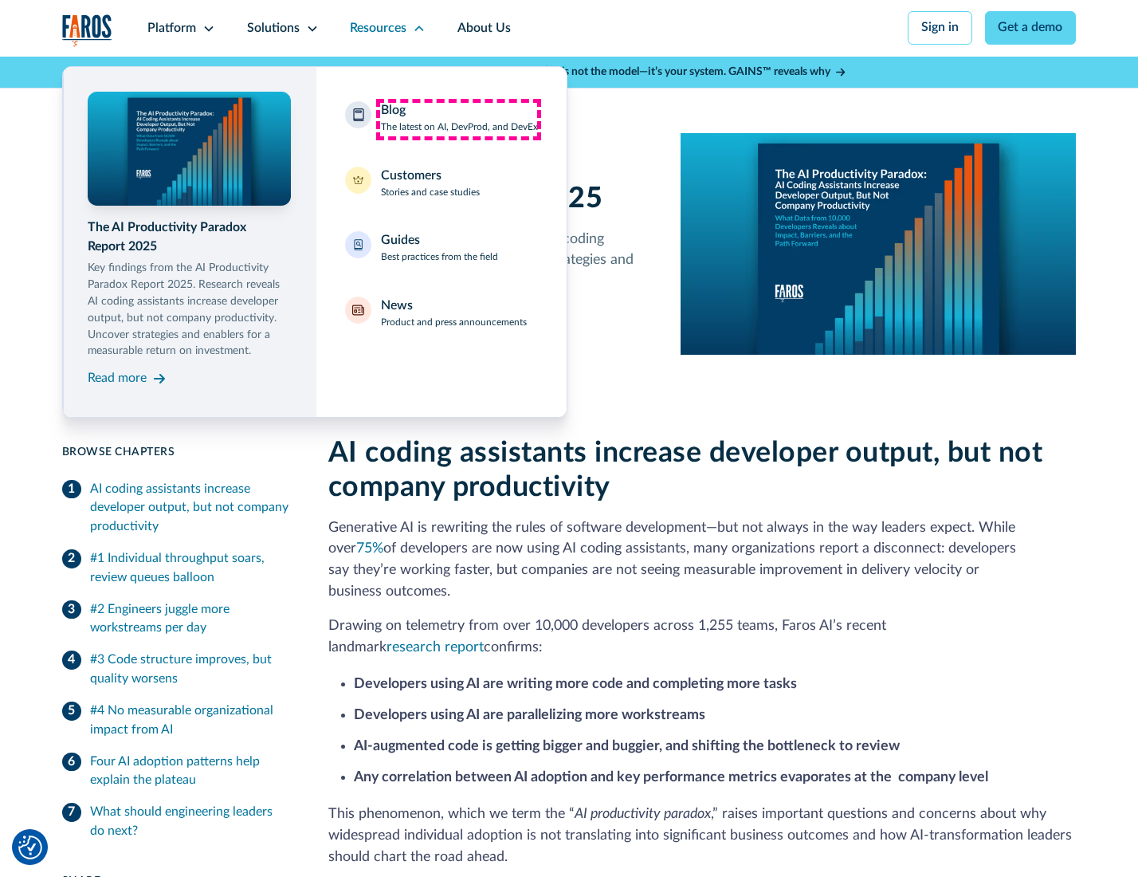
click at [458, 119] on div "Blog The latest on AI, DevProd, and DevEx" at bounding box center [459, 117] width 157 height 33
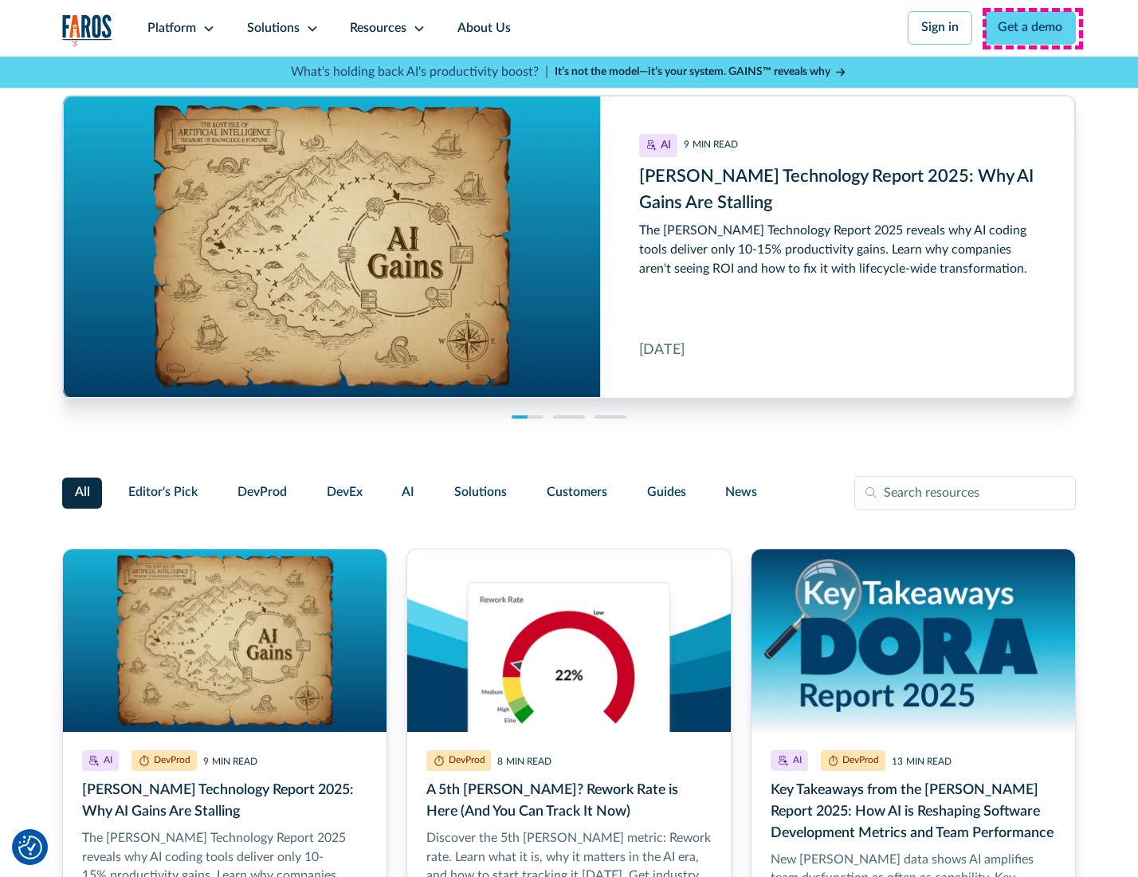
click at [1032, 28] on link "Get a demo" at bounding box center [1031, 27] width 92 height 33
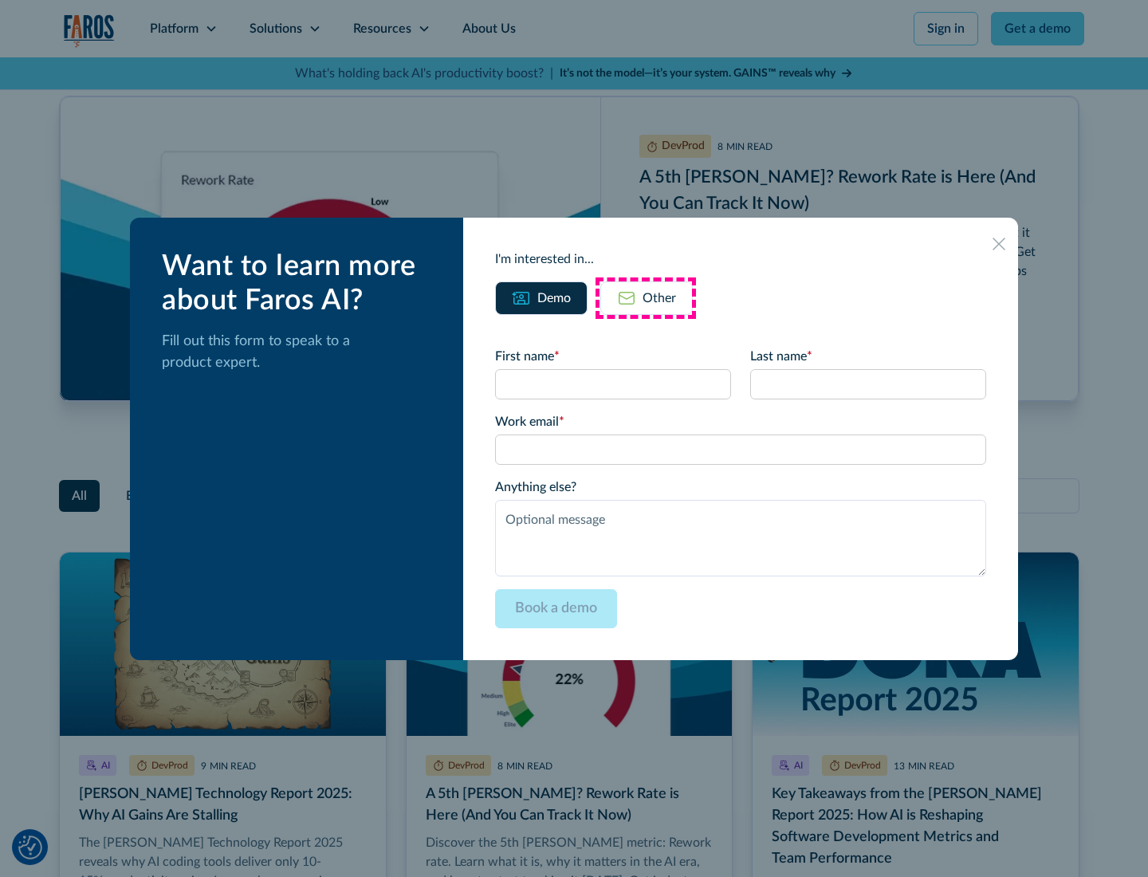
click at [645, 297] on div "Other" at bounding box center [658, 297] width 33 height 19
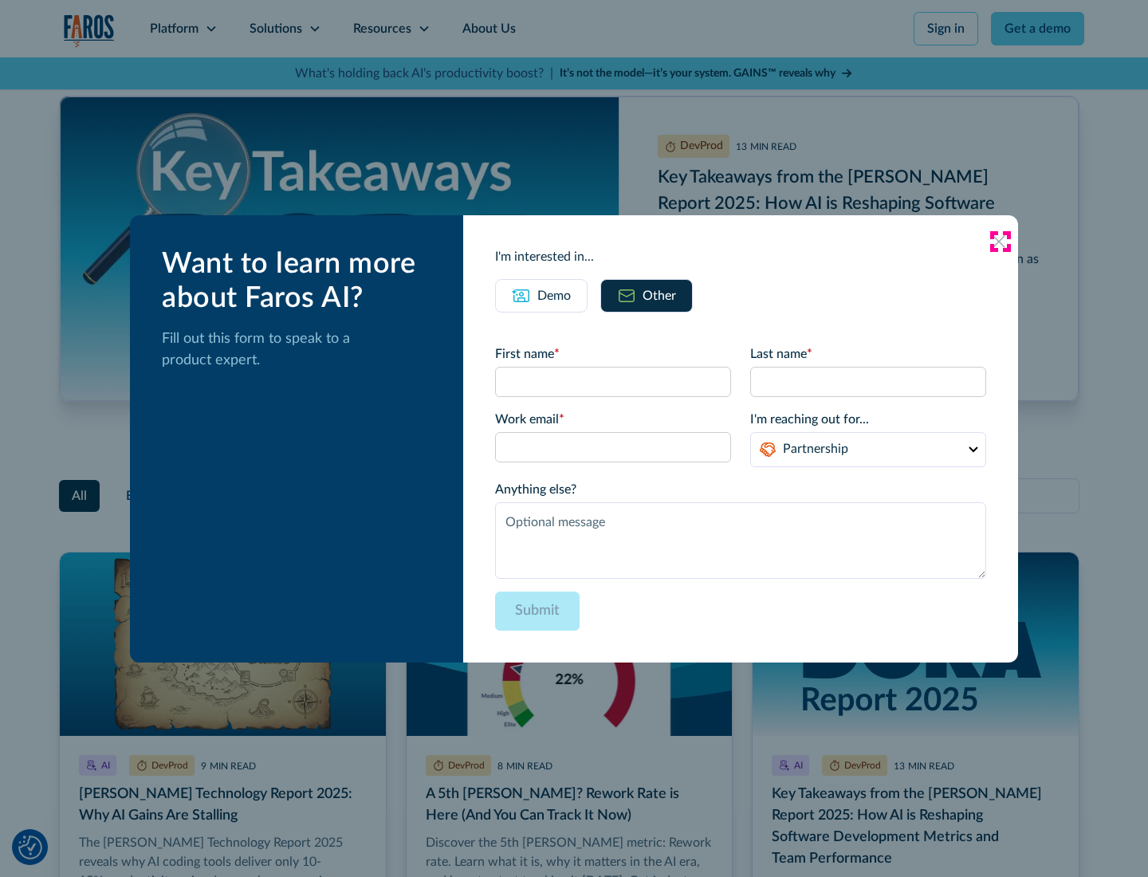
click at [999, 241] on icon at bounding box center [998, 241] width 13 height 13
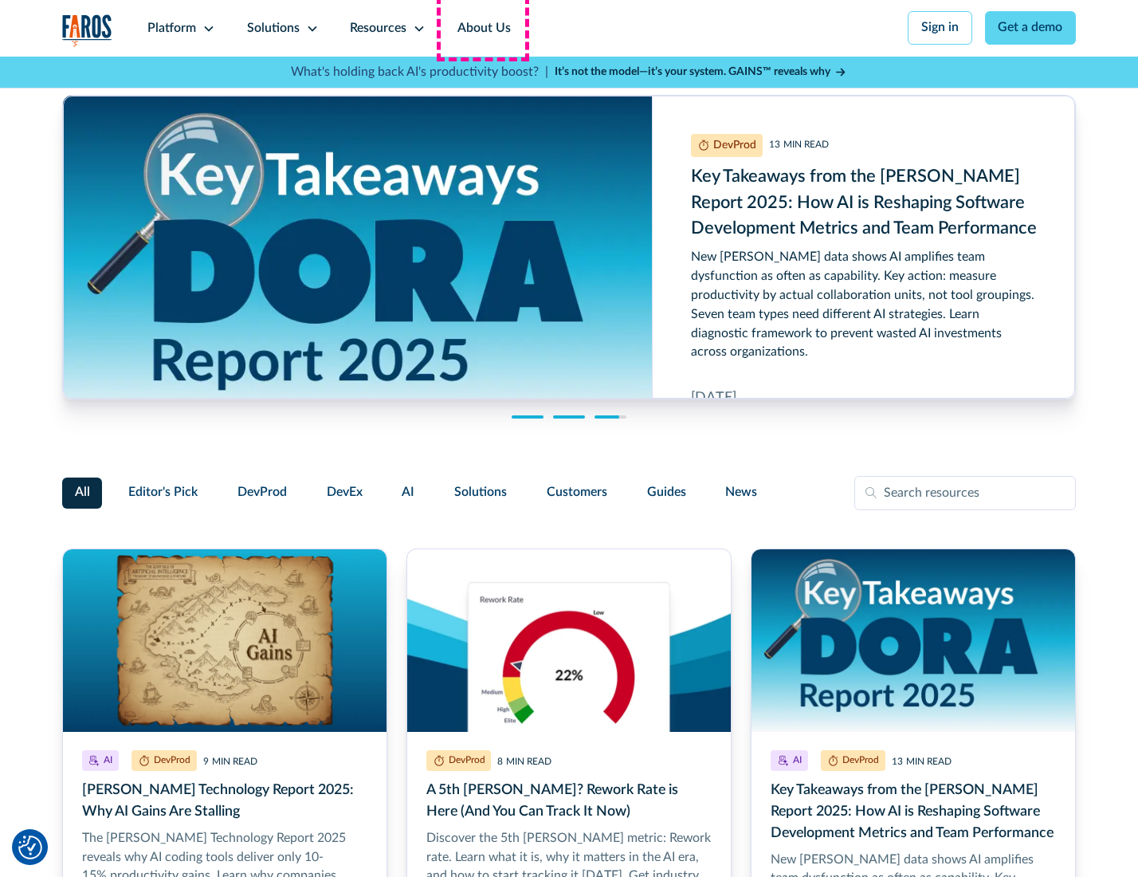
click at [482, 28] on link "About Us" at bounding box center [483, 28] width 85 height 57
